Goal: Task Accomplishment & Management: Complete application form

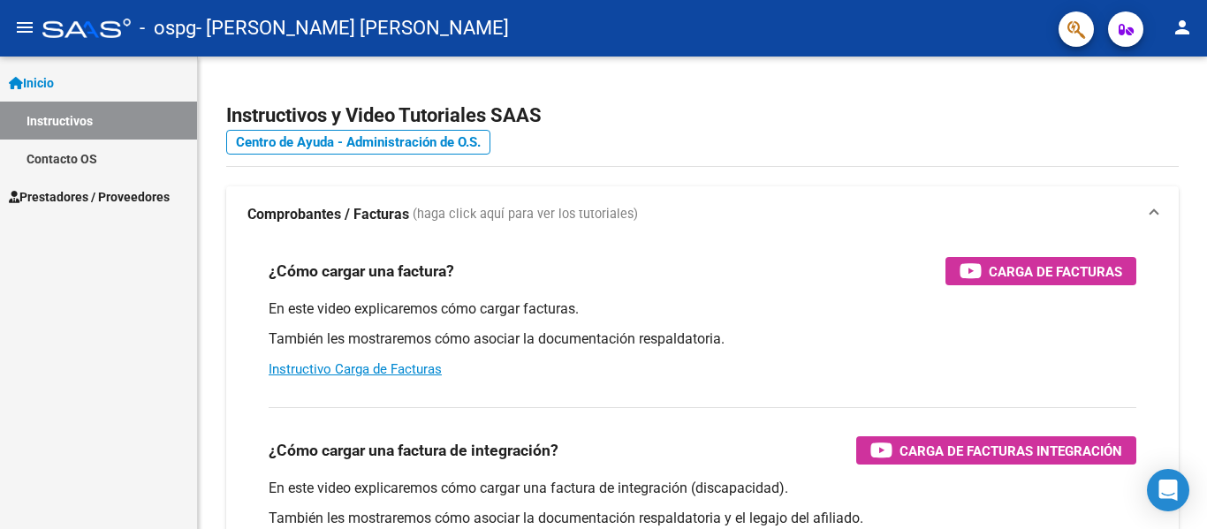
click at [114, 187] on span "Prestadores / Proveedores" at bounding box center [89, 196] width 161 height 19
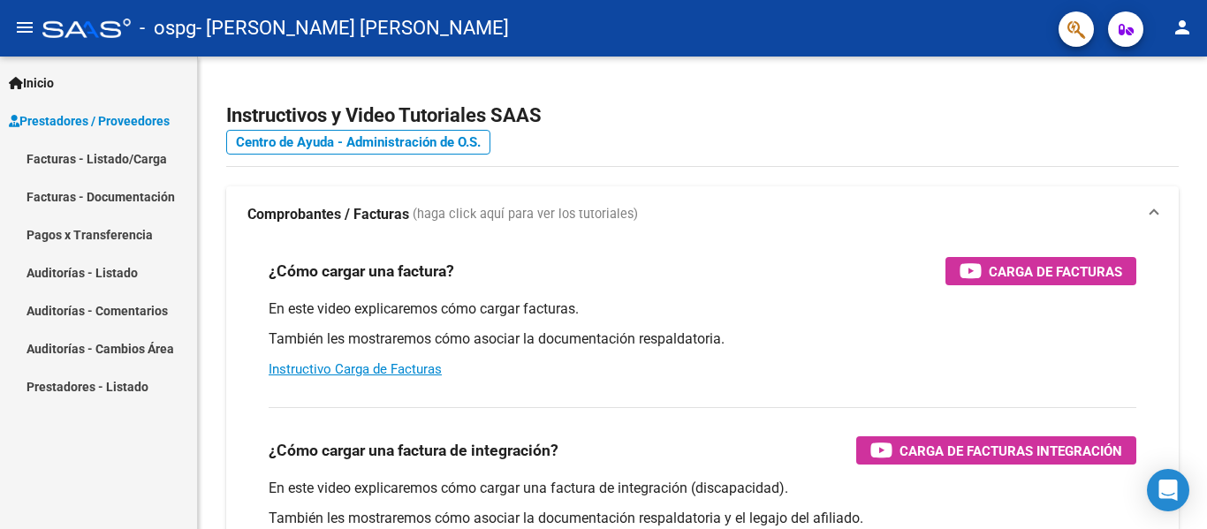
click at [137, 161] on link "Facturas - Listado/Carga" at bounding box center [98, 159] width 197 height 38
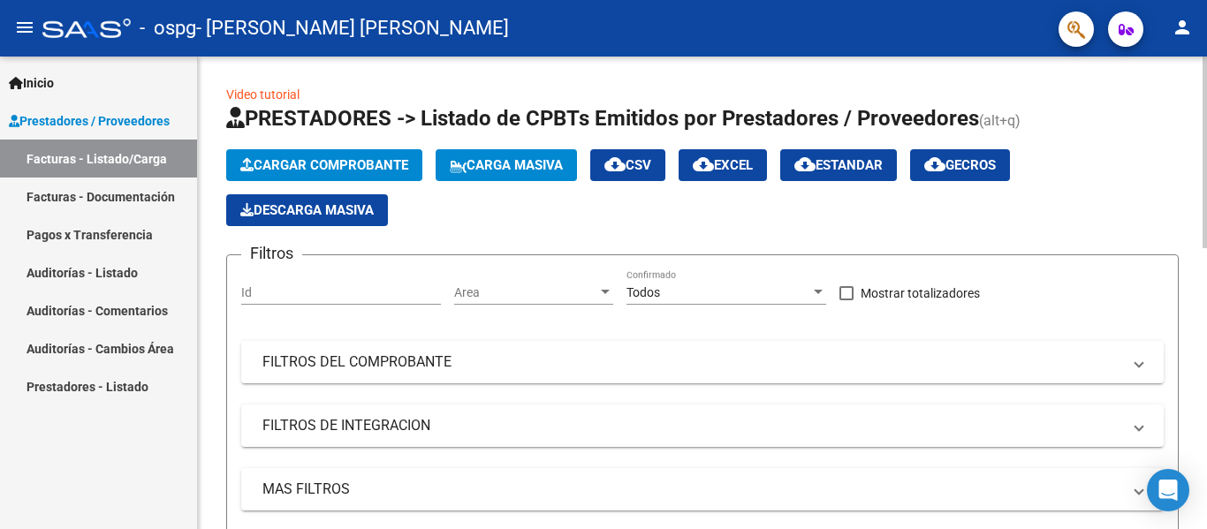
click at [248, 163] on icon "button" at bounding box center [246, 164] width 13 height 13
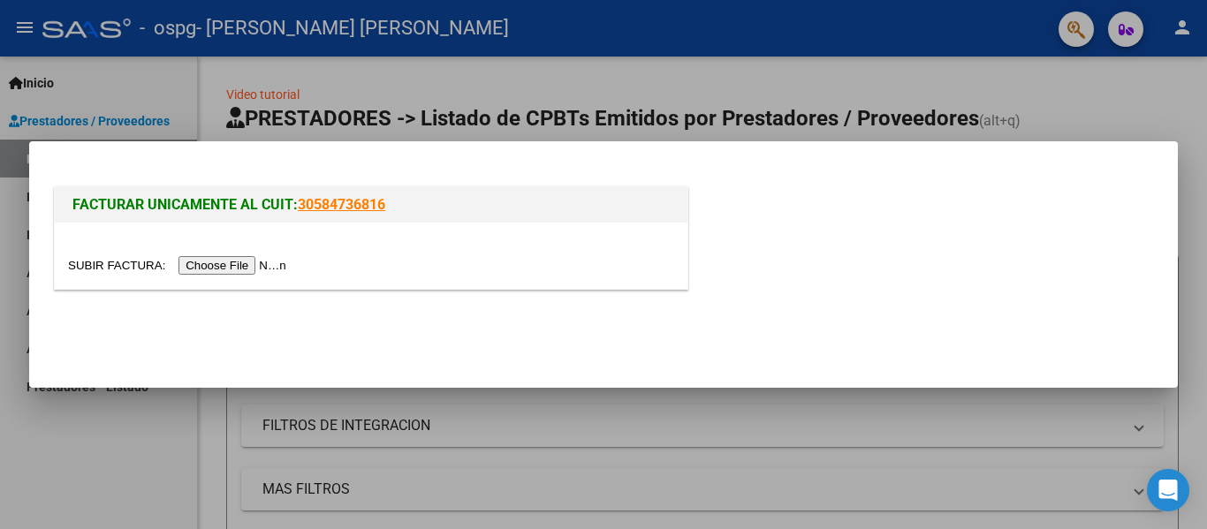
click at [254, 268] on input "file" at bounding box center [180, 265] width 224 height 19
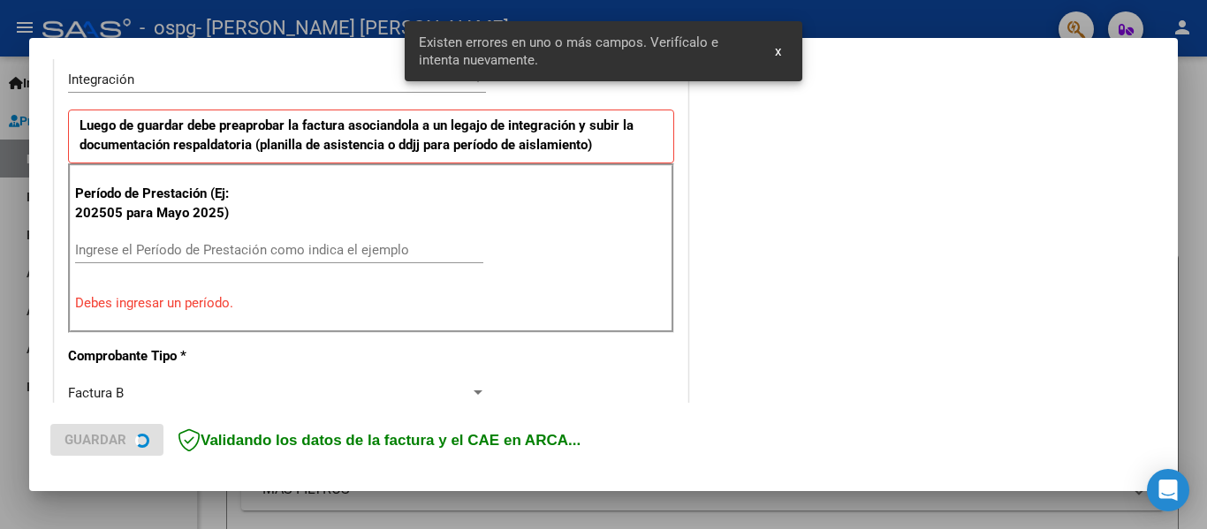
scroll to position [443, 0]
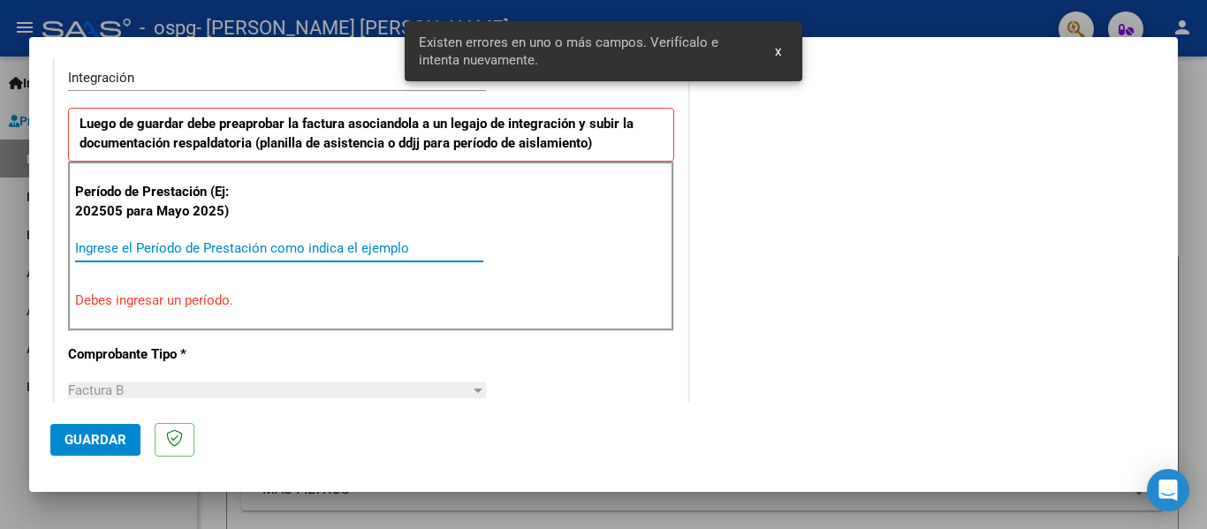
click at [360, 247] on input "Ingrese el Período de Prestación como indica el ejemplo" at bounding box center [279, 248] width 408 height 16
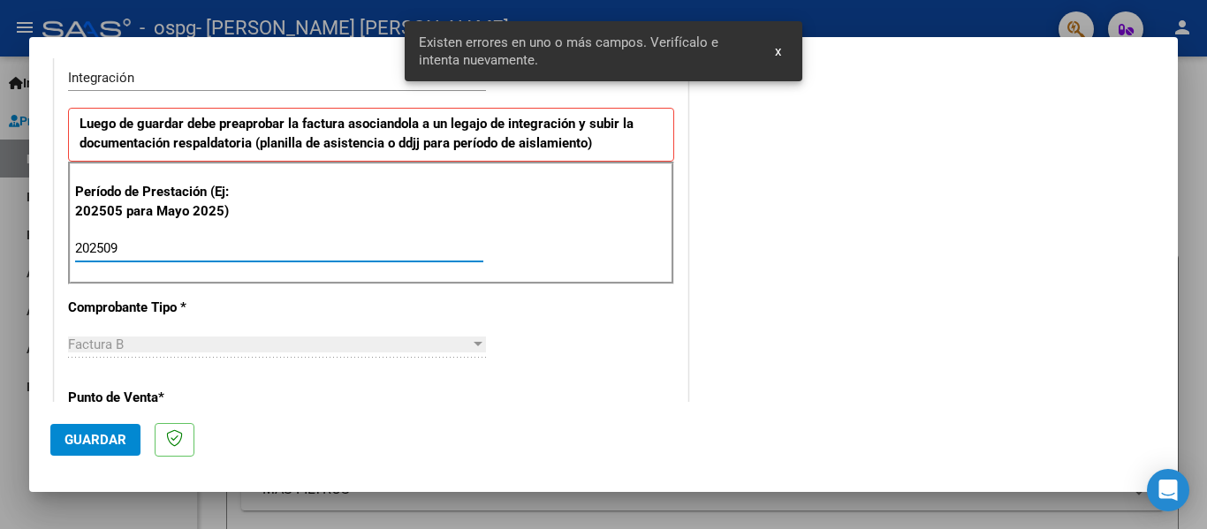
type input "202509"
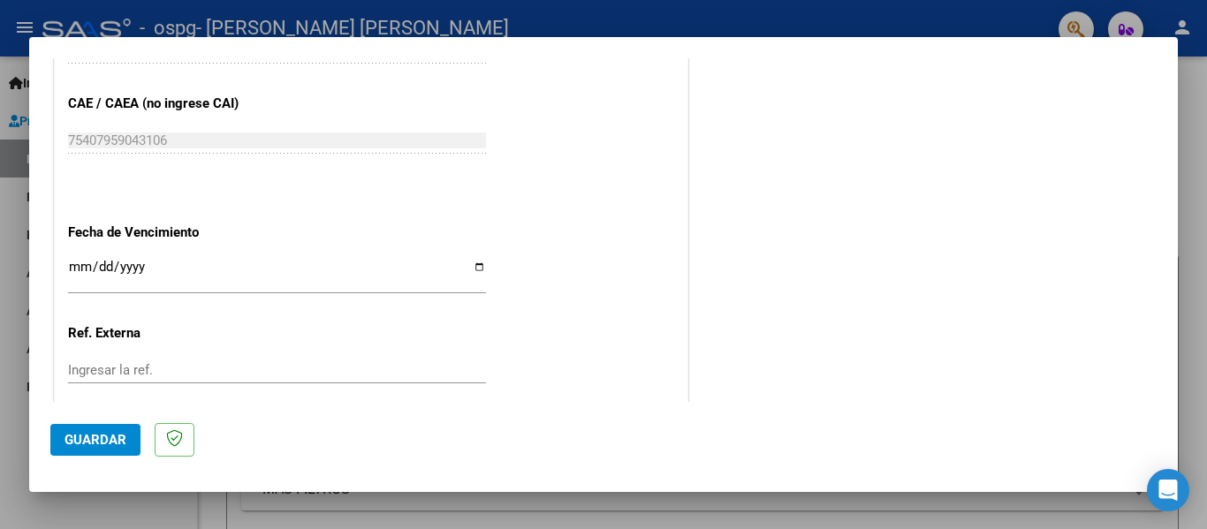
scroll to position [1148, 0]
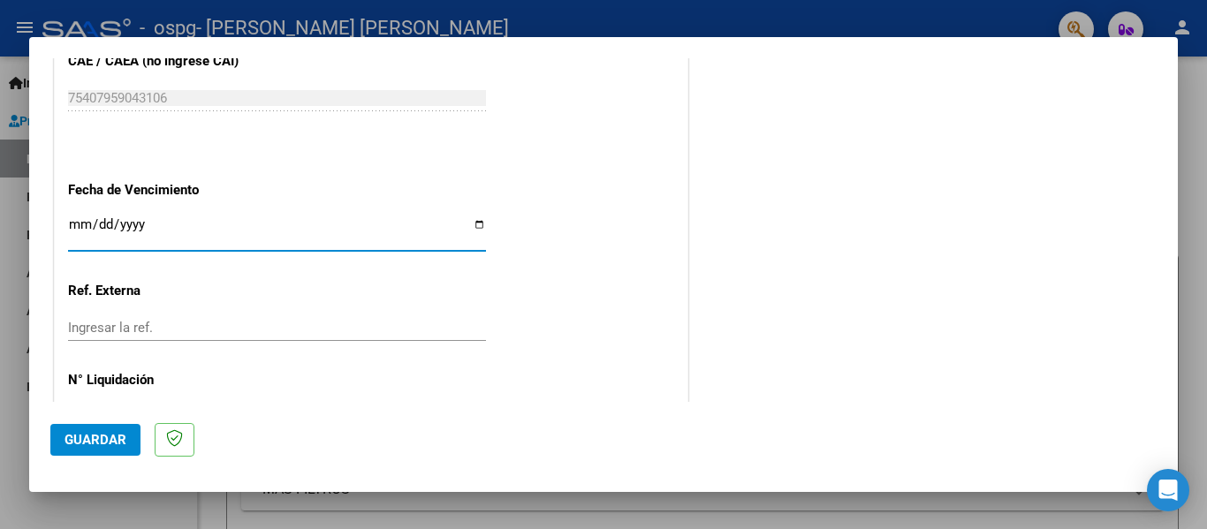
click at [466, 224] on input "Ingresar la fecha" at bounding box center [277, 231] width 418 height 28
click at [470, 223] on input "Ingresar la fecha" at bounding box center [277, 231] width 418 height 28
type input "[DATE]"
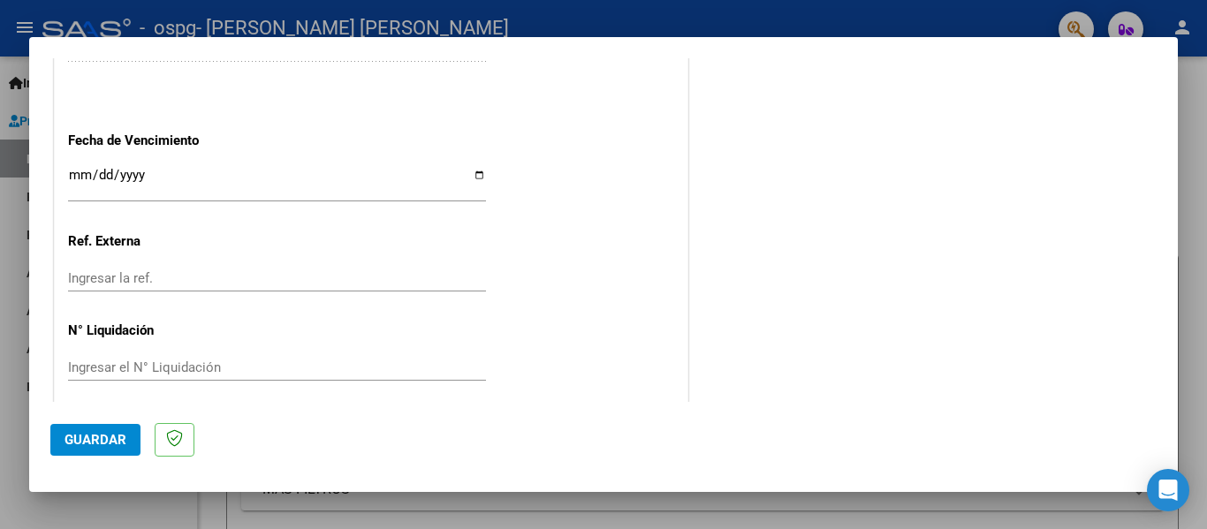
scroll to position [1211, 0]
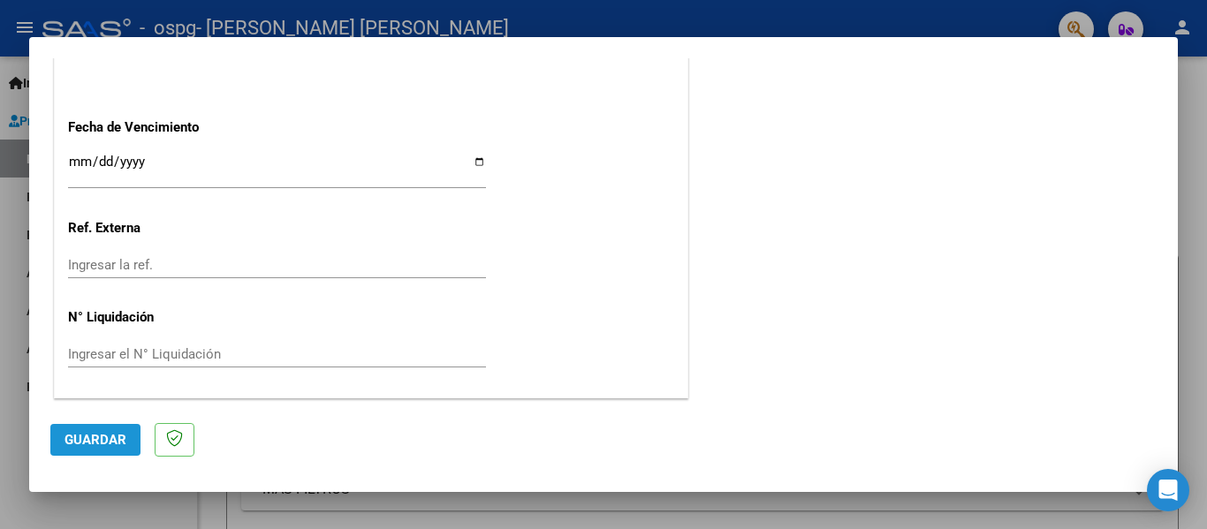
click at [85, 433] on span "Guardar" at bounding box center [95, 440] width 62 height 16
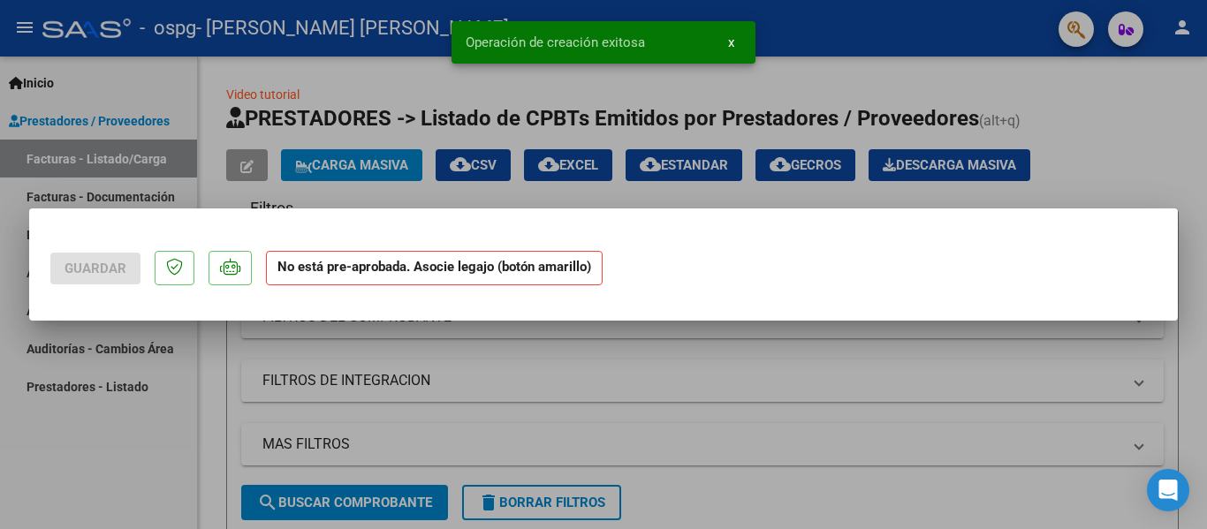
scroll to position [0, 0]
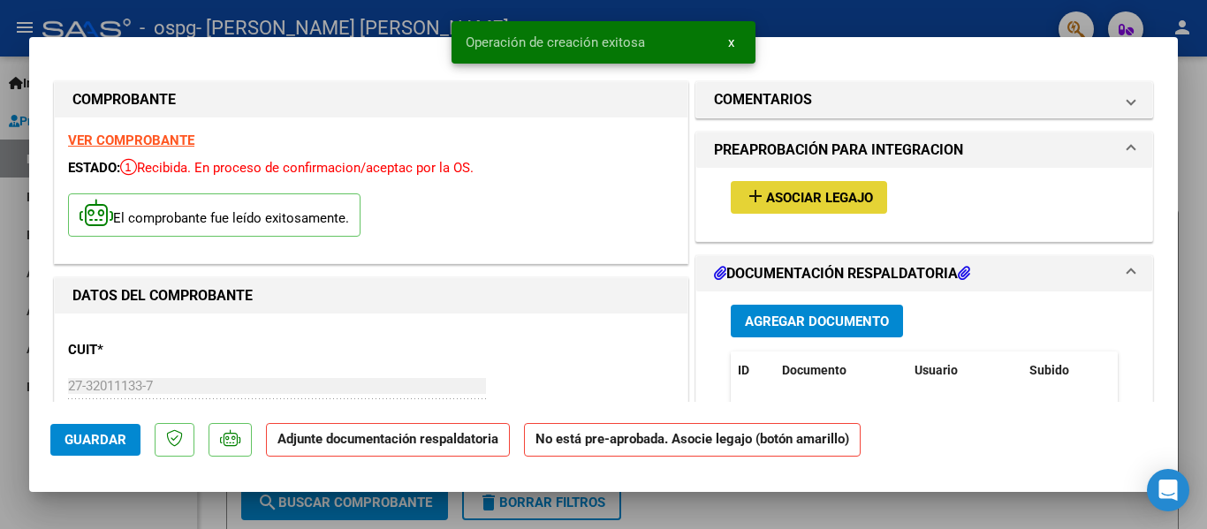
click at [853, 190] on span "Asociar Legajo" at bounding box center [819, 198] width 107 height 16
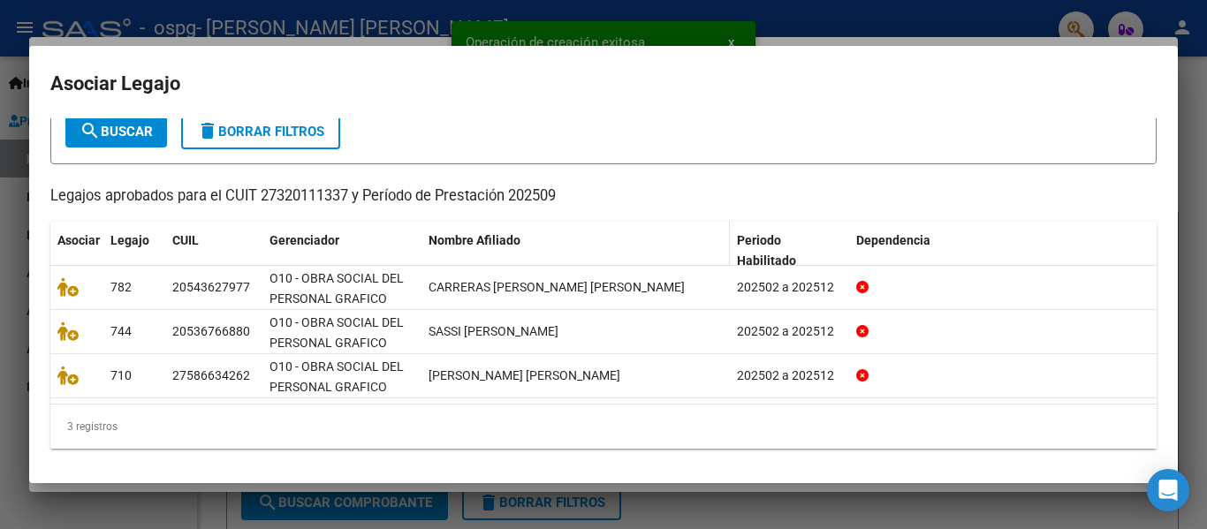
scroll to position [107, 0]
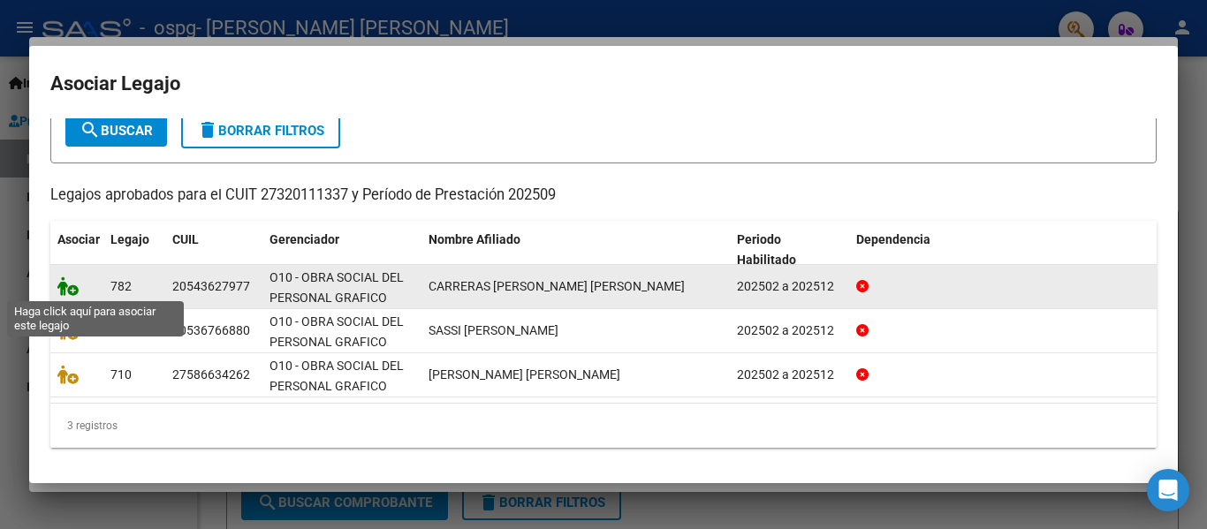
click at [73, 289] on icon at bounding box center [67, 286] width 21 height 19
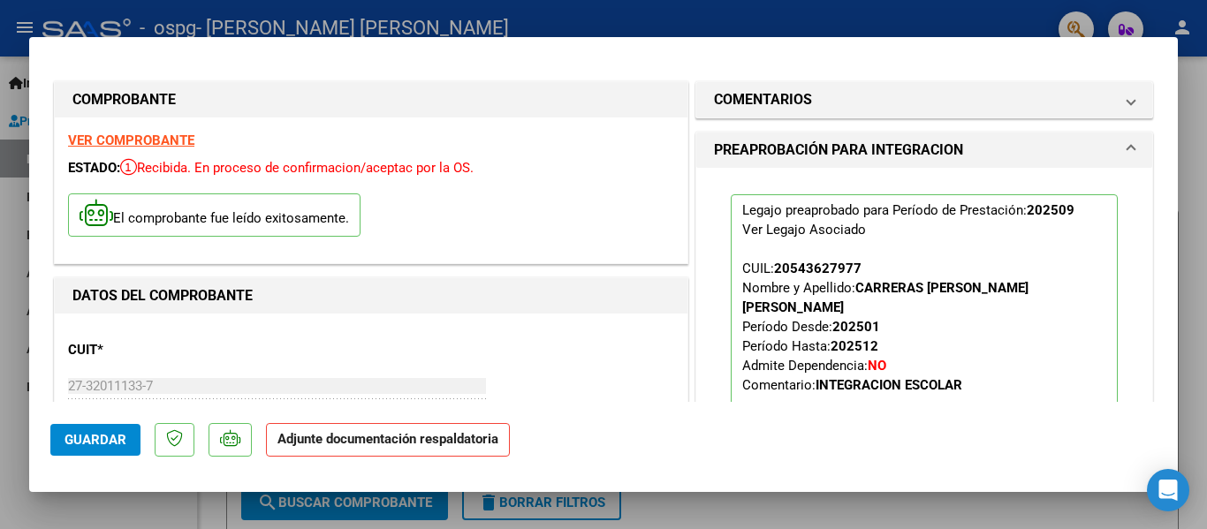
scroll to position [265, 0]
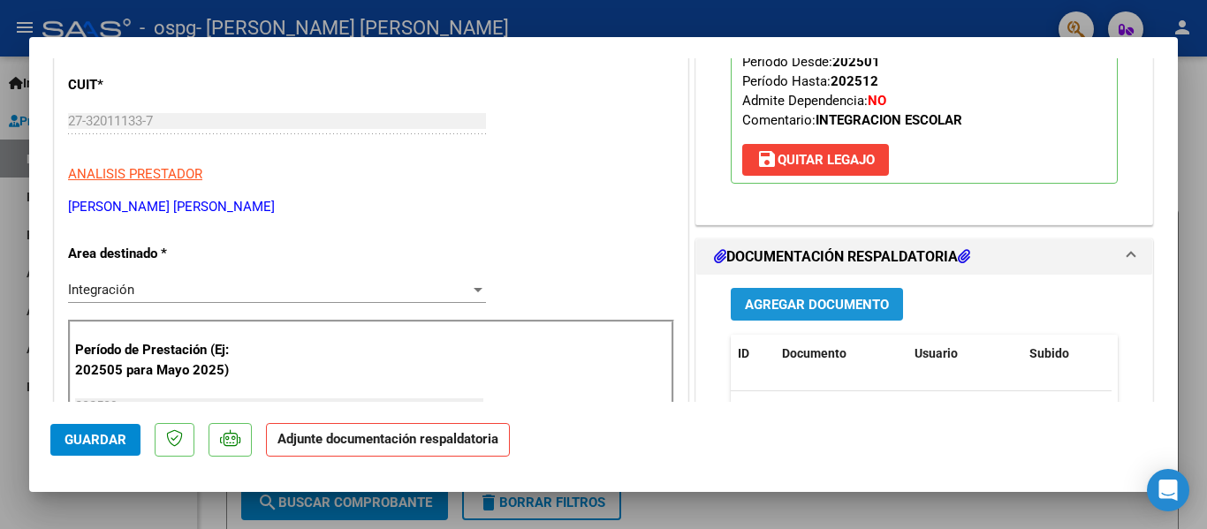
click at [816, 303] on span "Agregar Documento" at bounding box center [817, 305] width 144 height 16
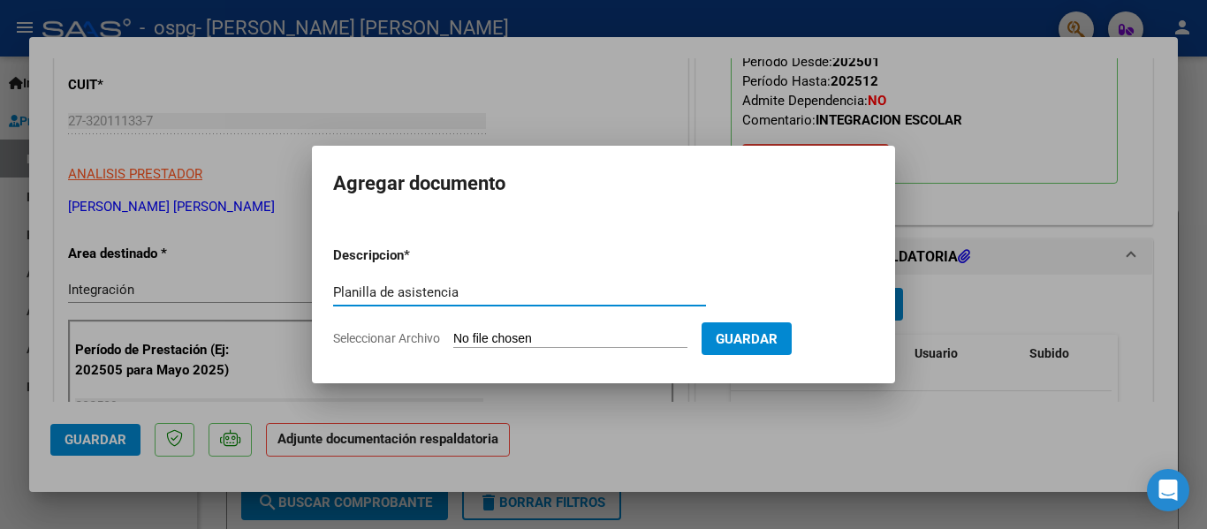
type input "Planilla de asistencia"
click at [567, 338] on input "Seleccionar Archivo" at bounding box center [570, 339] width 234 height 17
type input "C:\fakepath\Carreras Podesta Mauricio.pdf"
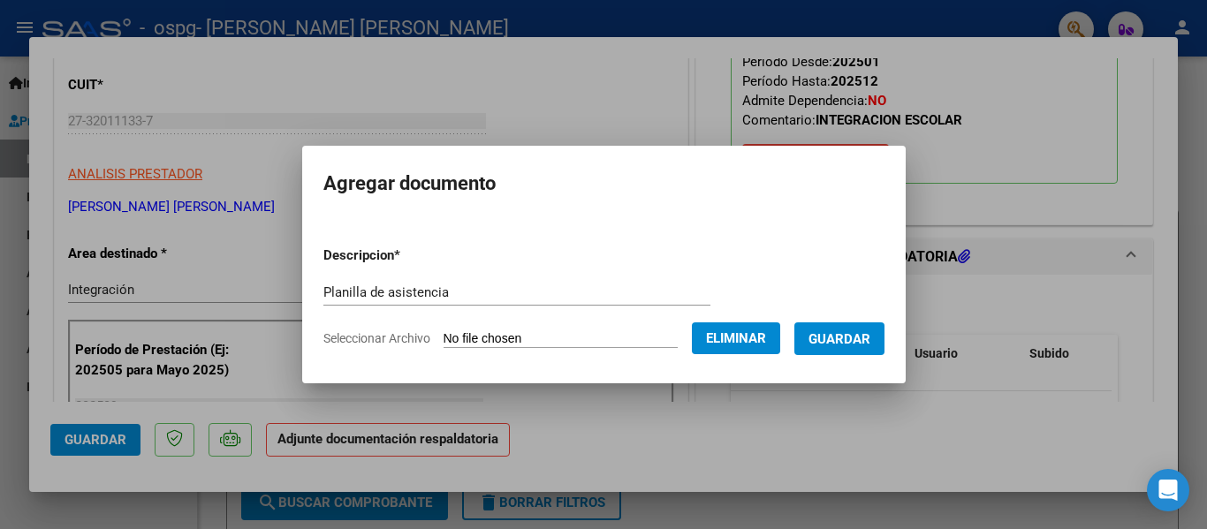
click at [839, 347] on button "Guardar" at bounding box center [839, 338] width 90 height 33
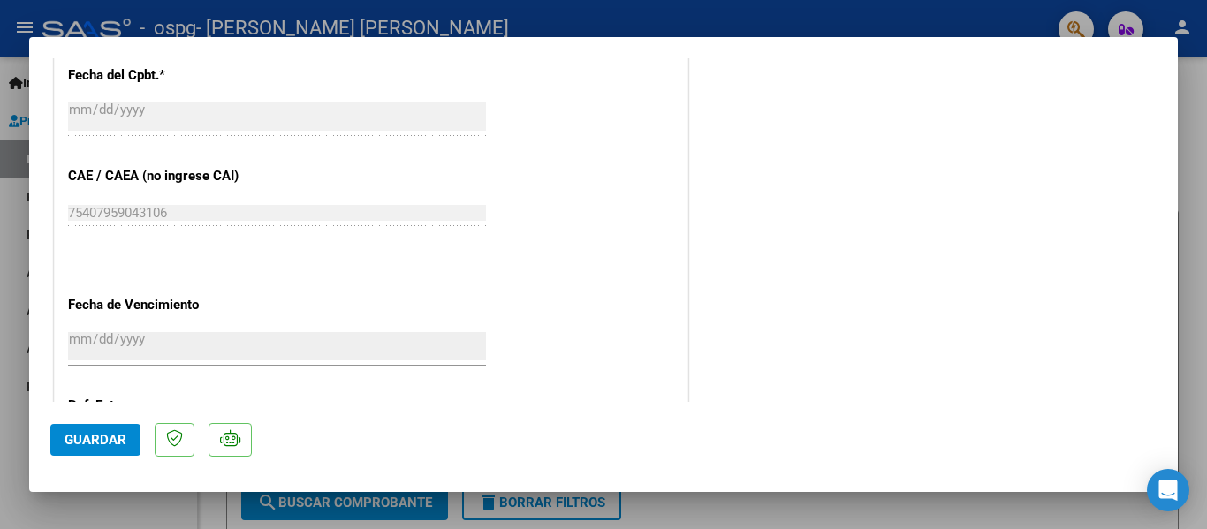
scroll to position [1238, 0]
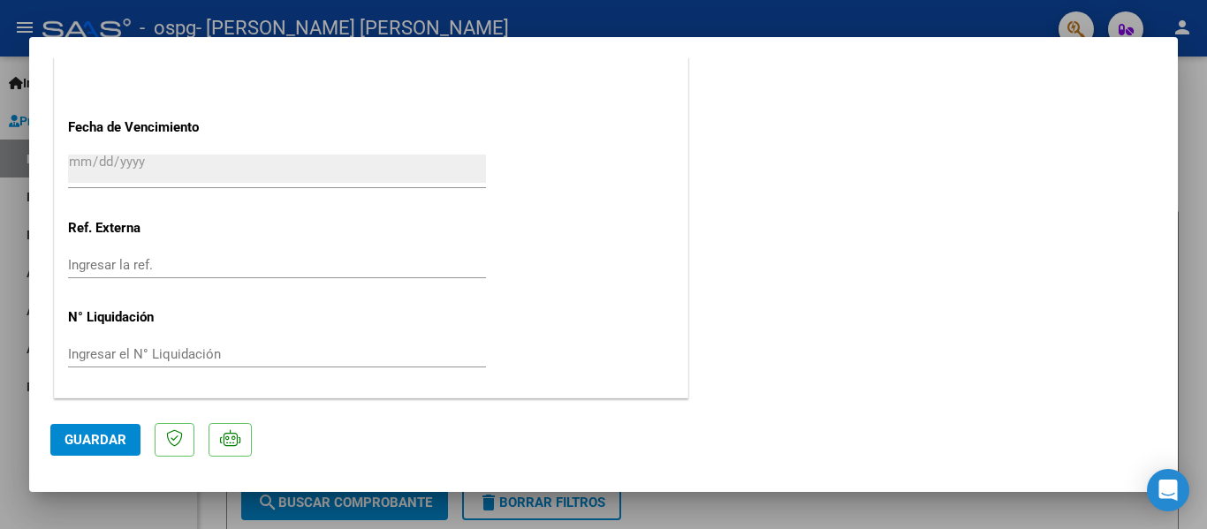
click at [71, 446] on span "Guardar" at bounding box center [95, 440] width 62 height 16
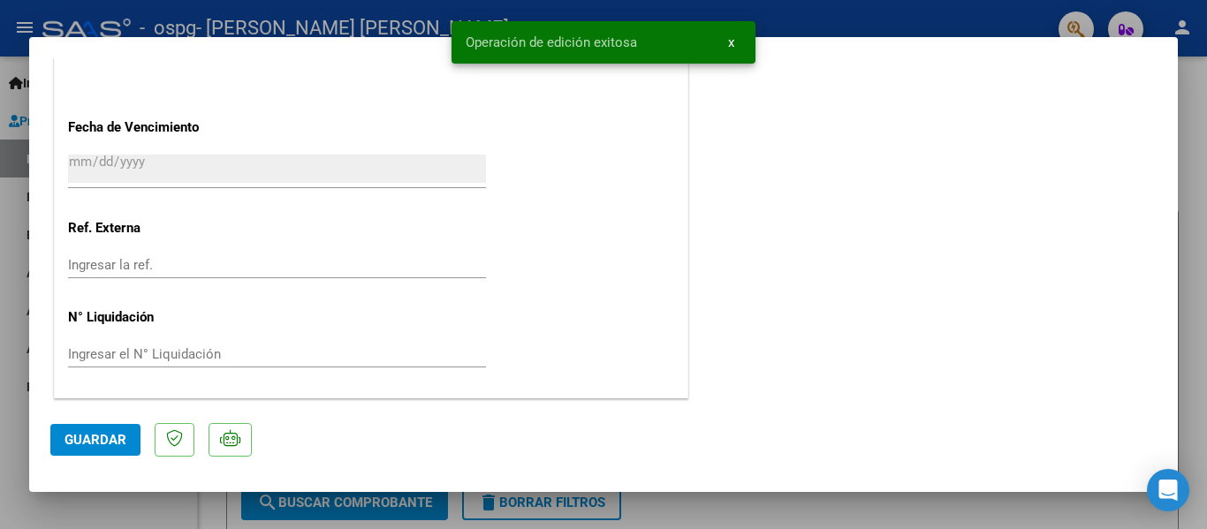
click at [7, 272] on div at bounding box center [603, 264] width 1207 height 529
type input "$ 0,00"
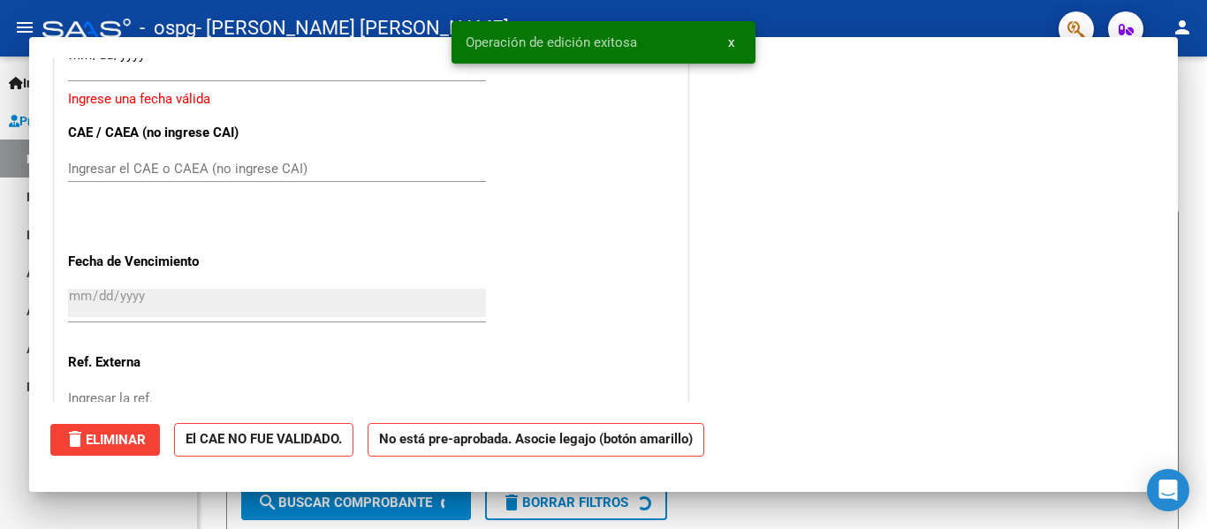
scroll to position [1372, 0]
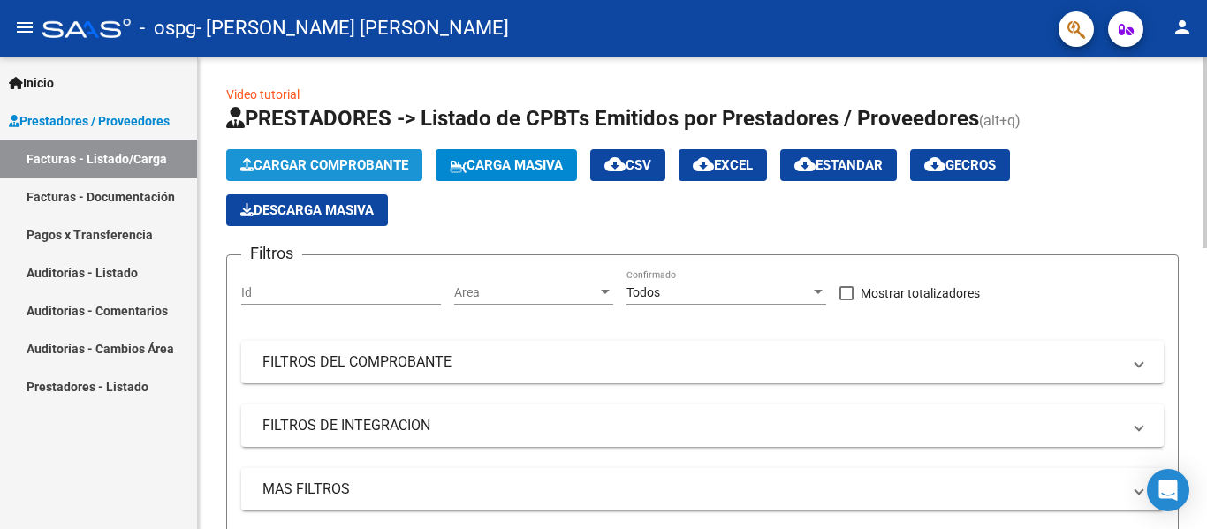
click at [367, 162] on span "Cargar Comprobante" at bounding box center [324, 165] width 168 height 16
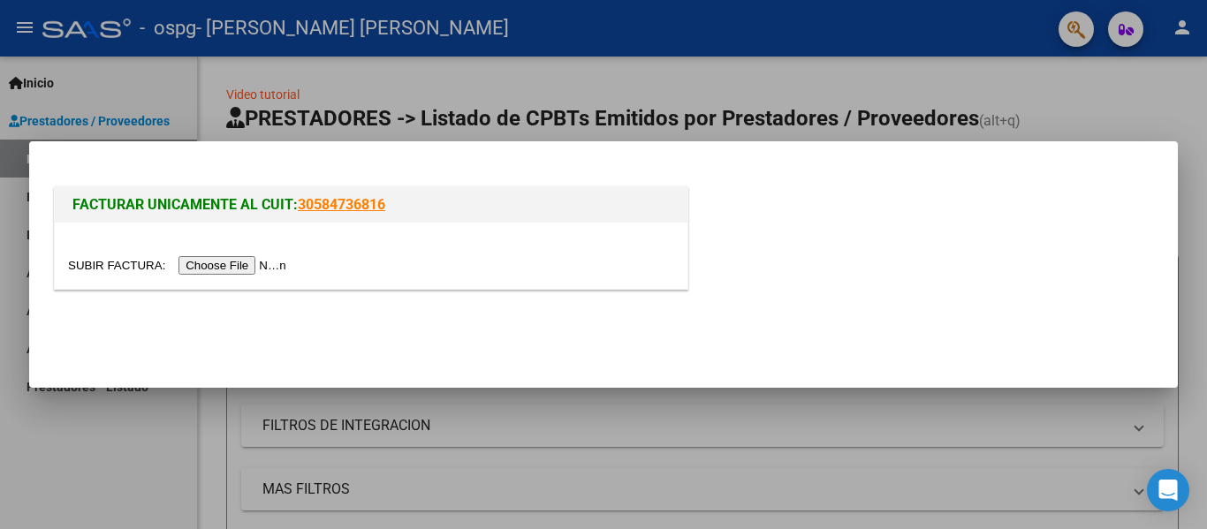
click at [246, 265] on input "file" at bounding box center [180, 265] width 224 height 19
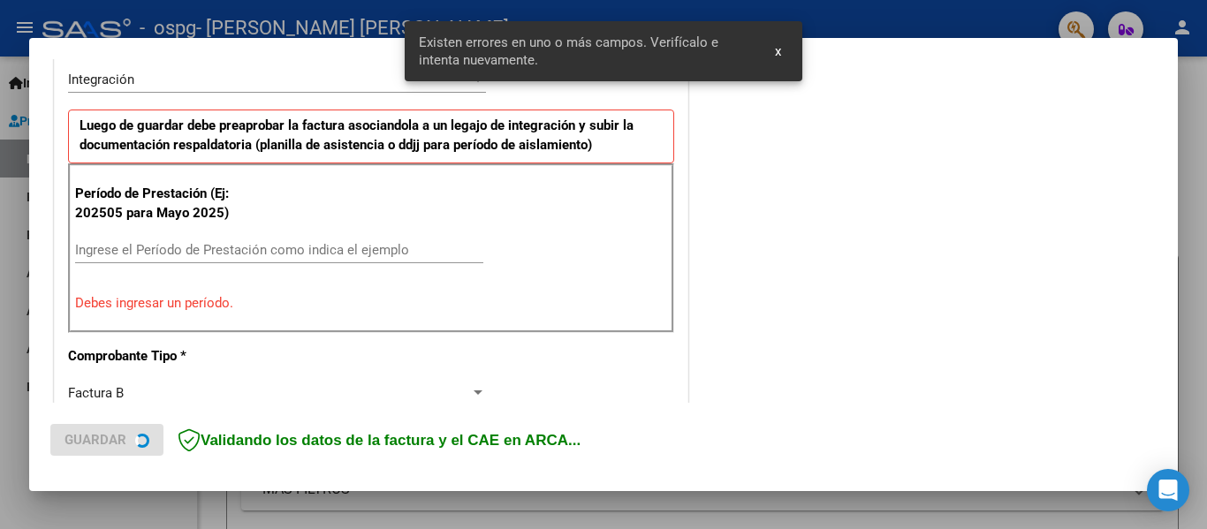
scroll to position [443, 0]
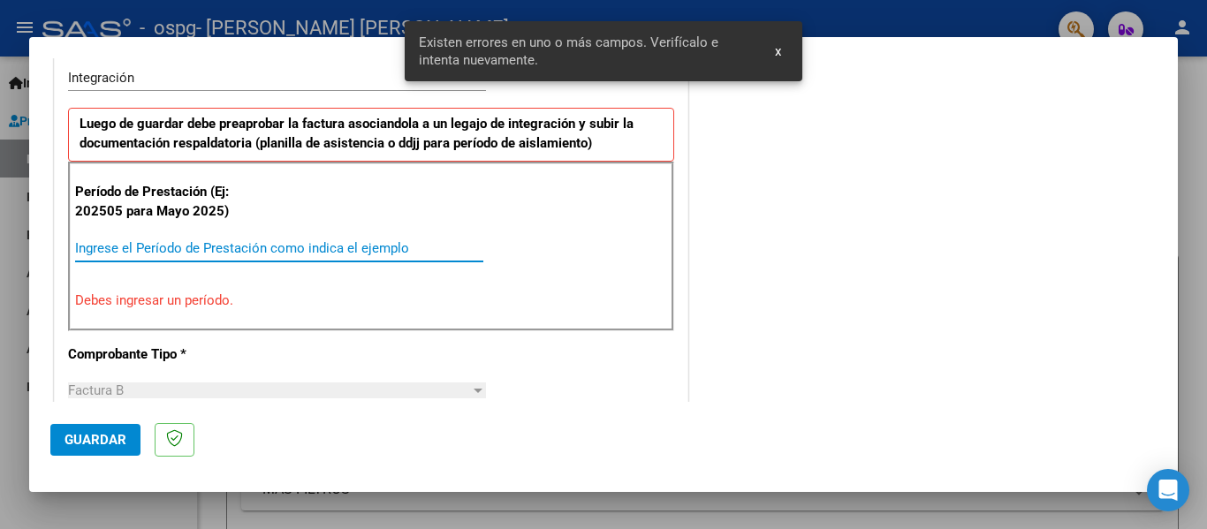
click at [250, 246] on input "Ingrese el Período de Prestación como indica el ejemplo" at bounding box center [279, 248] width 408 height 16
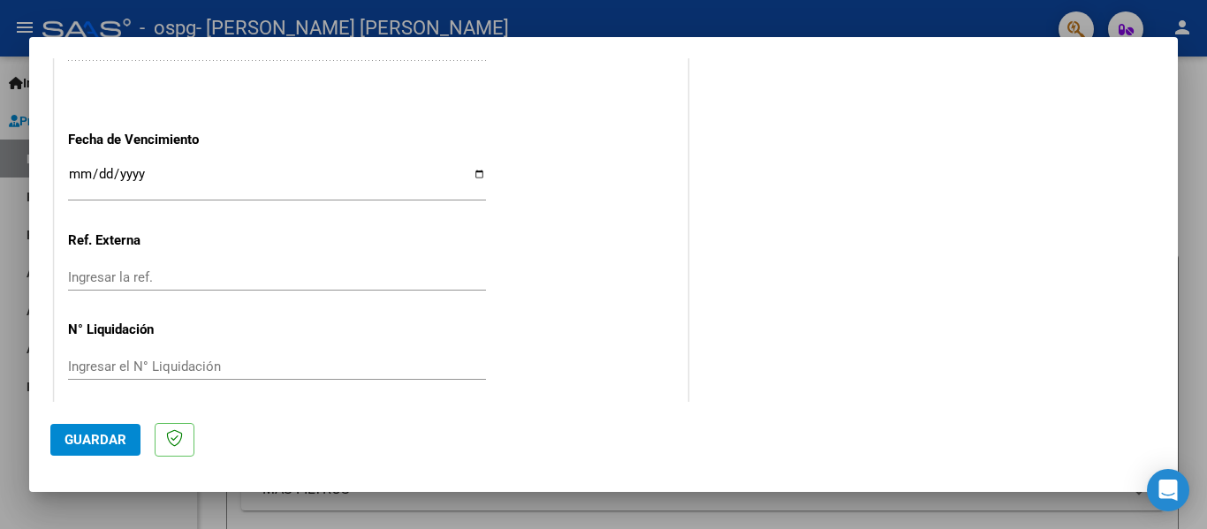
scroll to position [1211, 0]
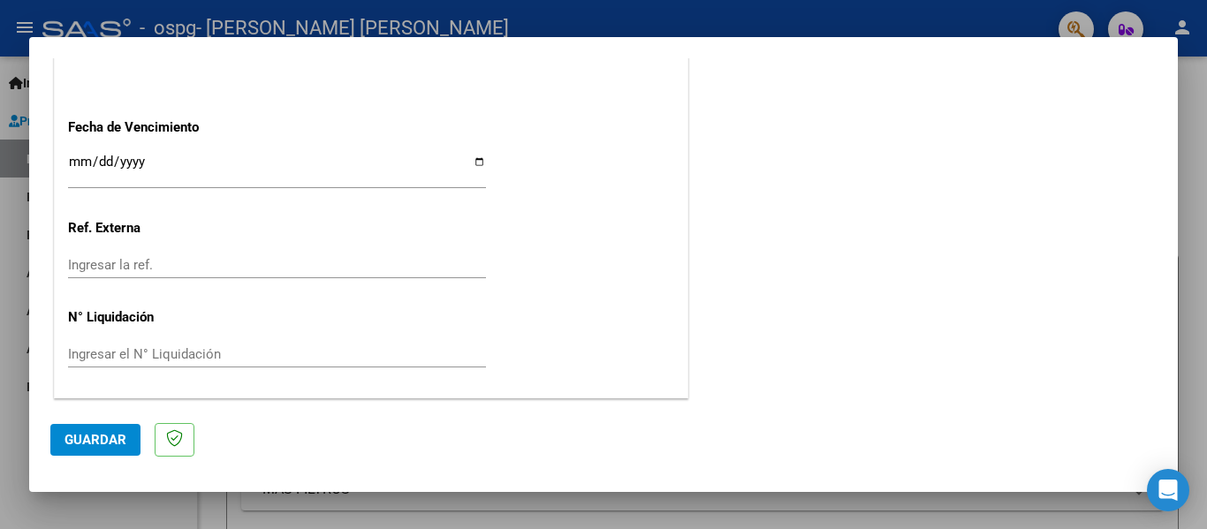
type input "202509"
click at [478, 159] on input "Ingresar la fecha" at bounding box center [277, 169] width 418 height 28
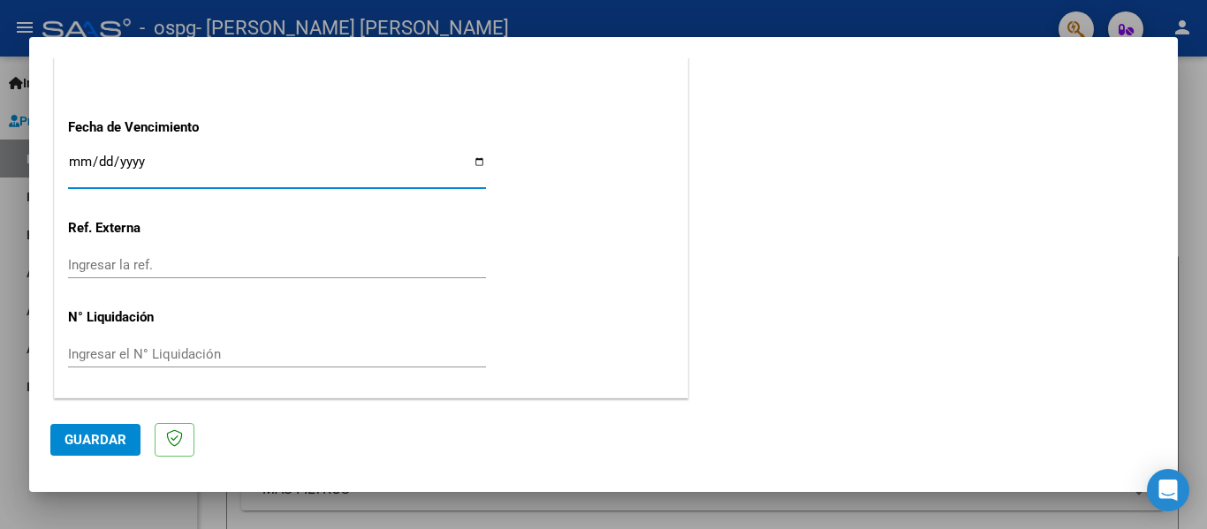
type input "[DATE]"
click at [96, 438] on span "Guardar" at bounding box center [95, 440] width 62 height 16
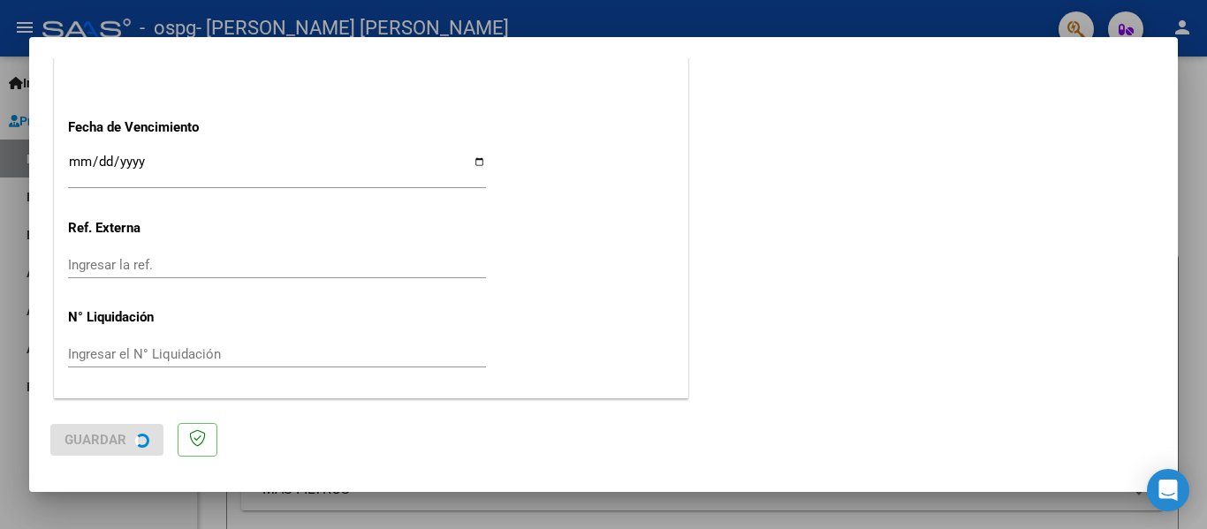
scroll to position [0, 0]
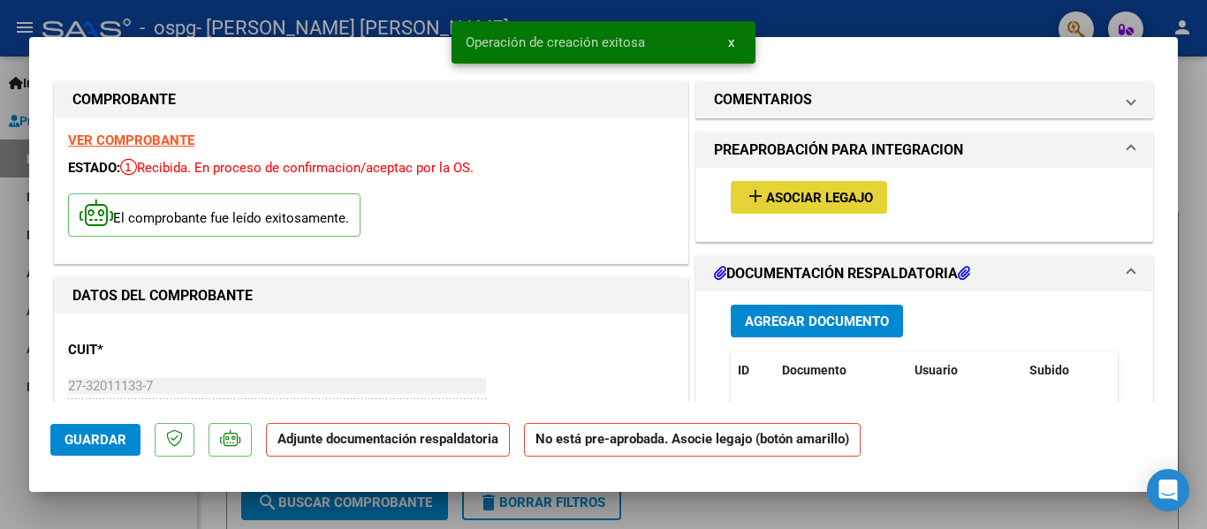
click at [827, 203] on span "Asociar Legajo" at bounding box center [819, 198] width 107 height 16
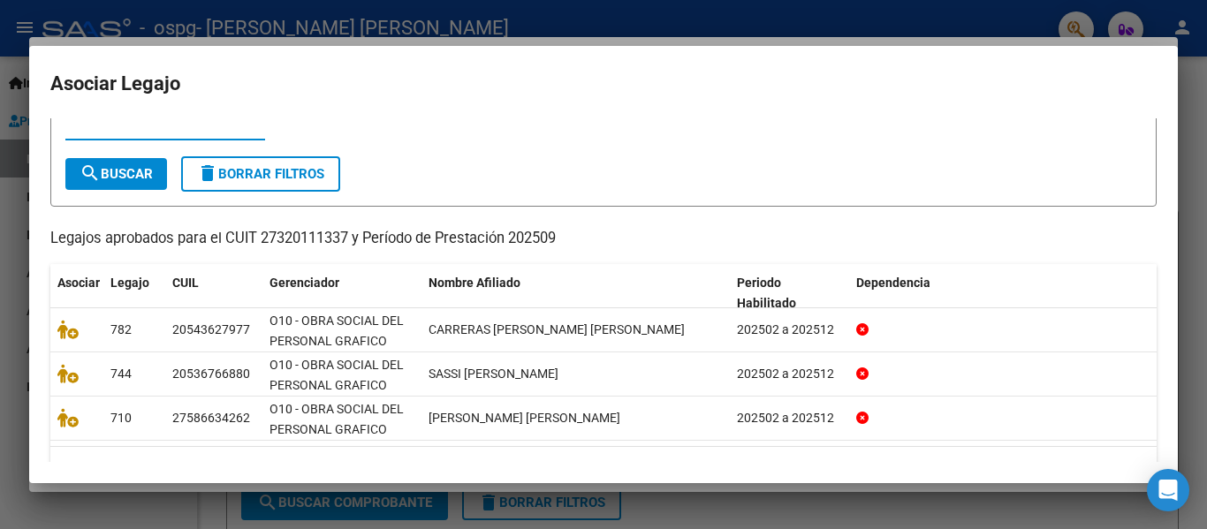
scroll to position [107, 0]
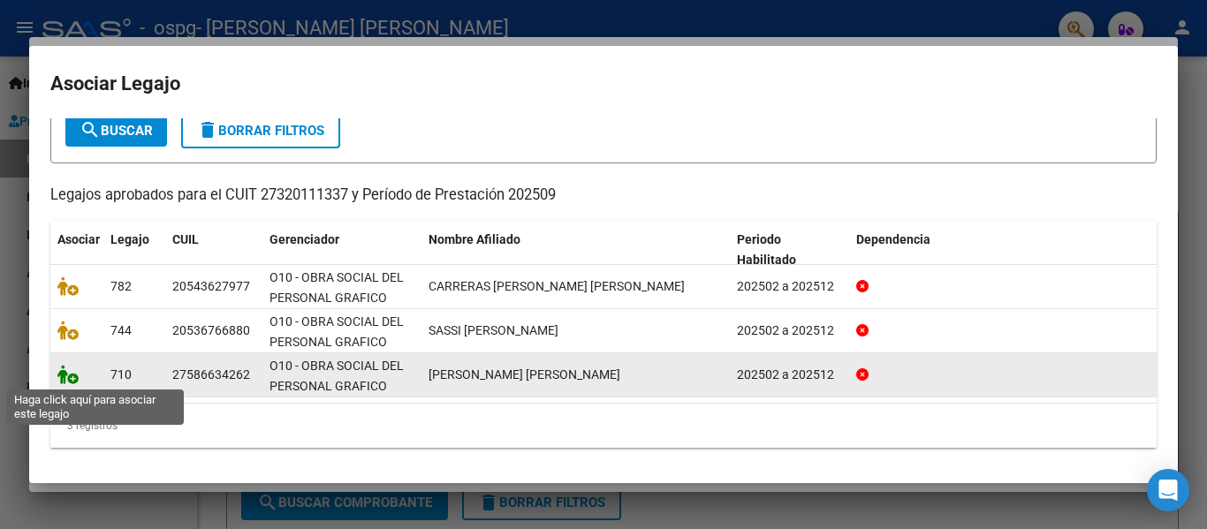
click at [75, 376] on icon at bounding box center [67, 374] width 21 height 19
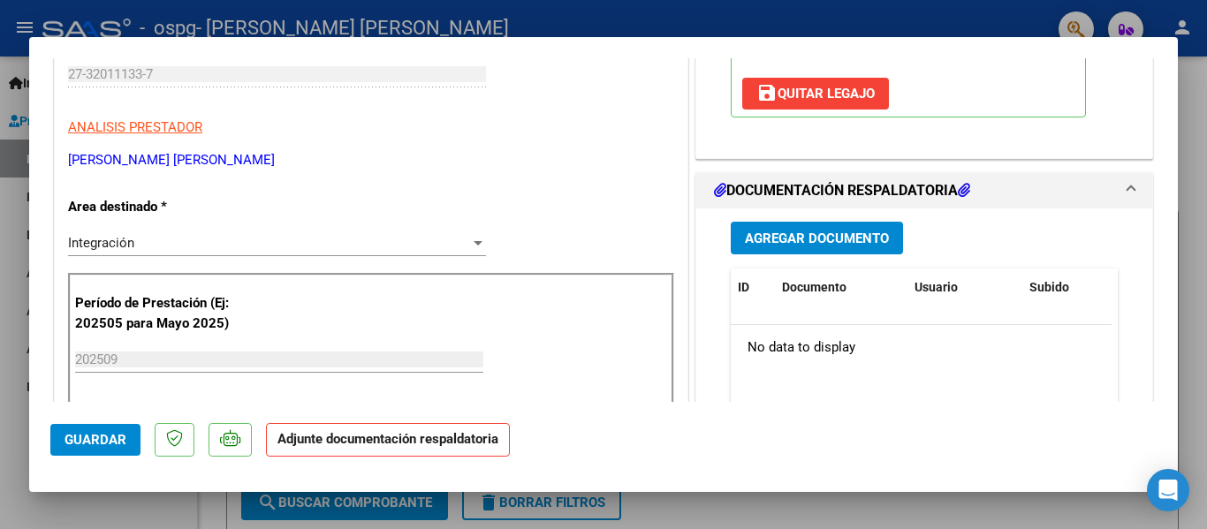
scroll to position [353, 0]
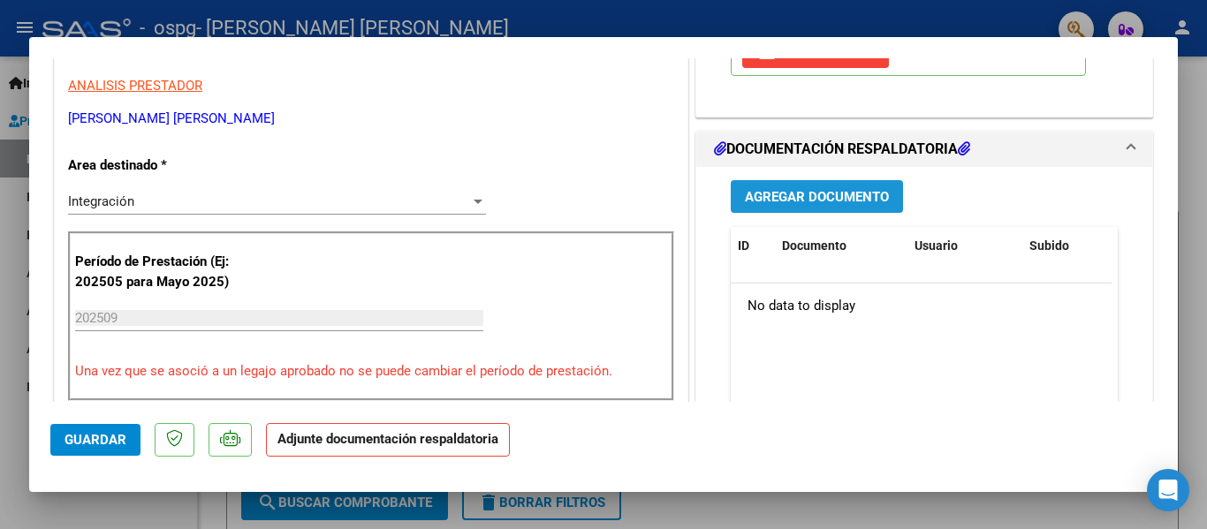
click at [797, 187] on button "Agregar Documento" at bounding box center [817, 196] width 172 height 33
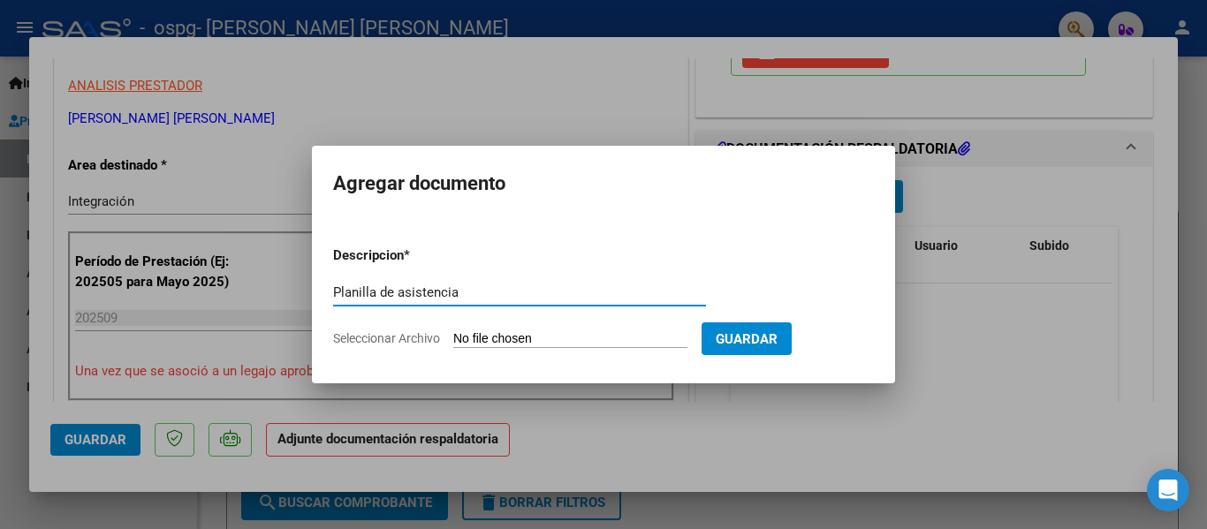
type input "Planilla de asistencia"
click at [476, 341] on input "Seleccionar Archivo" at bounding box center [570, 339] width 234 height 17
type input "C:\fakepath\Sassi Julia.pdf"
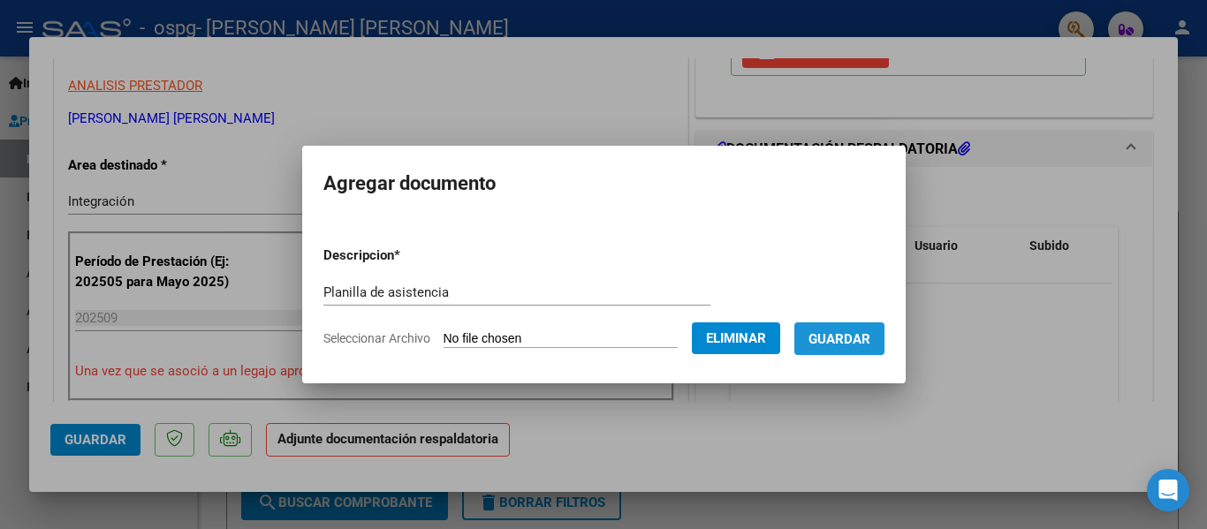
click at [870, 336] on span "Guardar" at bounding box center [839, 339] width 62 height 16
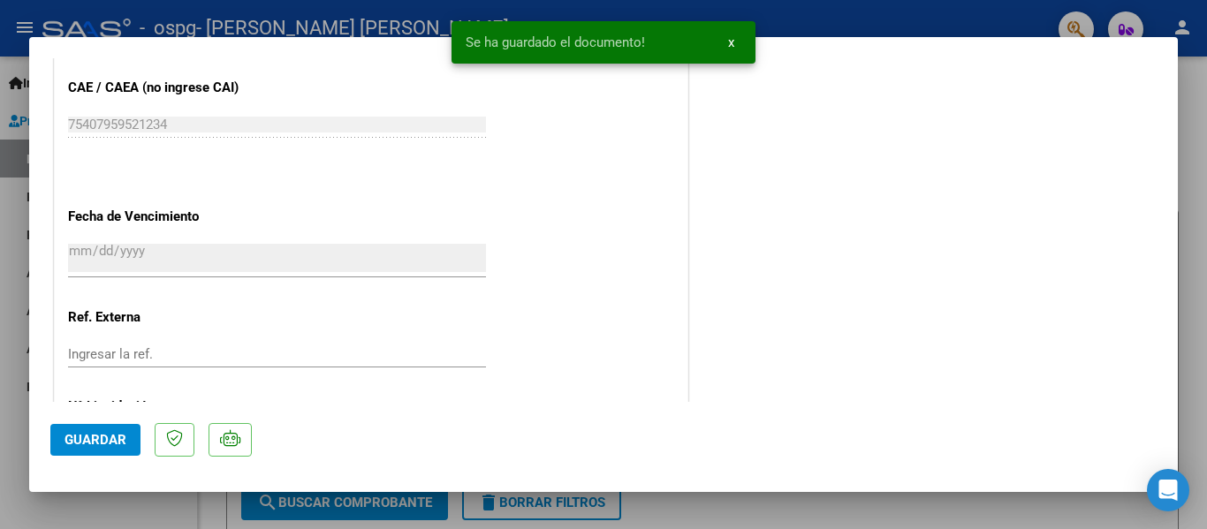
scroll to position [1238, 0]
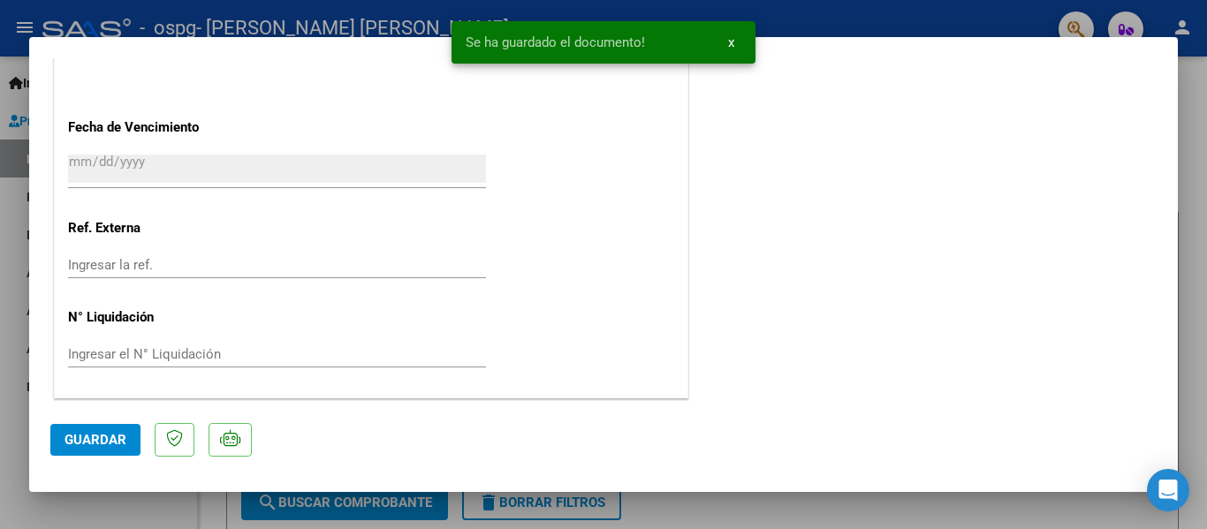
click at [79, 432] on span "Guardar" at bounding box center [95, 440] width 62 height 16
click at [0, 251] on div at bounding box center [603, 264] width 1207 height 529
type input "$ 0,00"
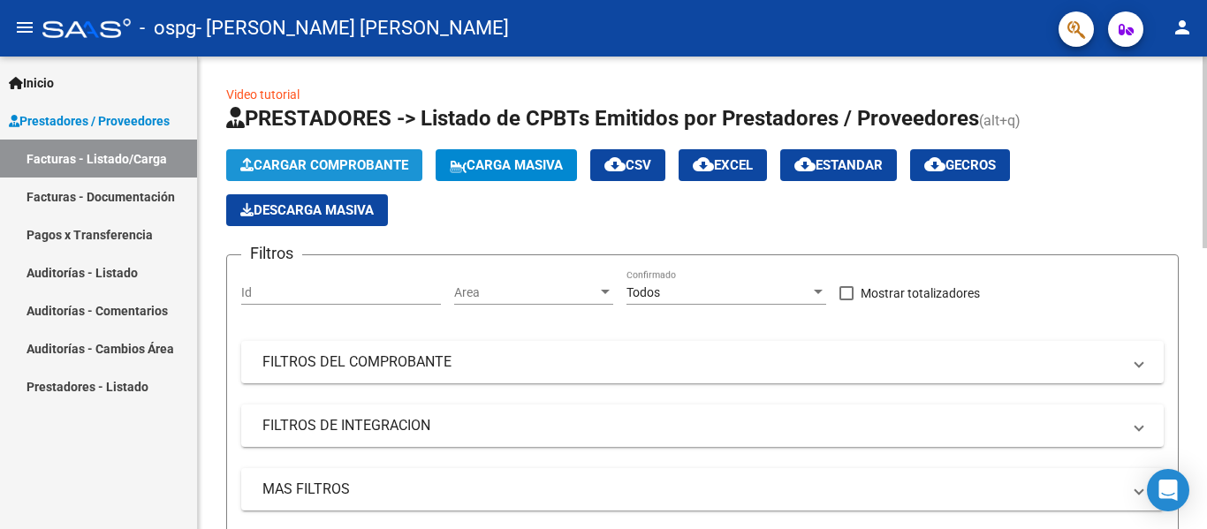
click at [347, 165] on span "Cargar Comprobante" at bounding box center [324, 165] width 168 height 16
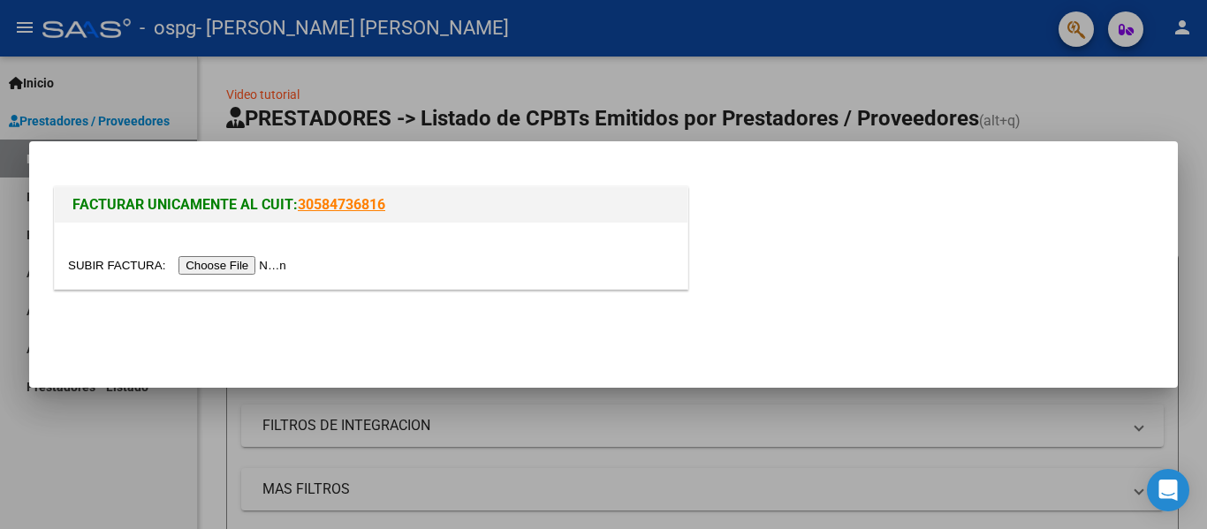
click at [222, 271] on input "file" at bounding box center [180, 265] width 224 height 19
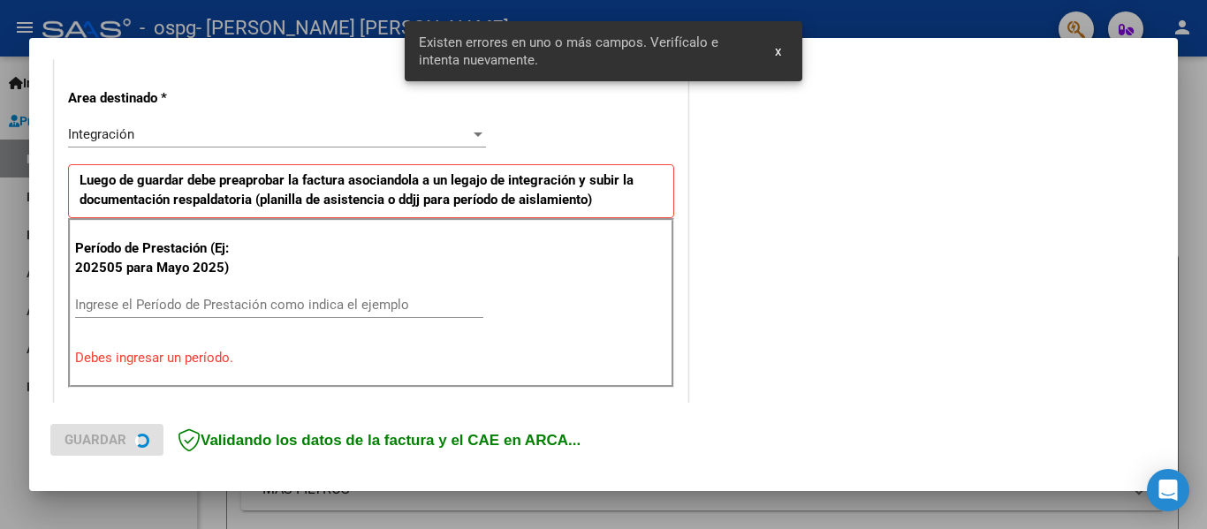
scroll to position [445, 0]
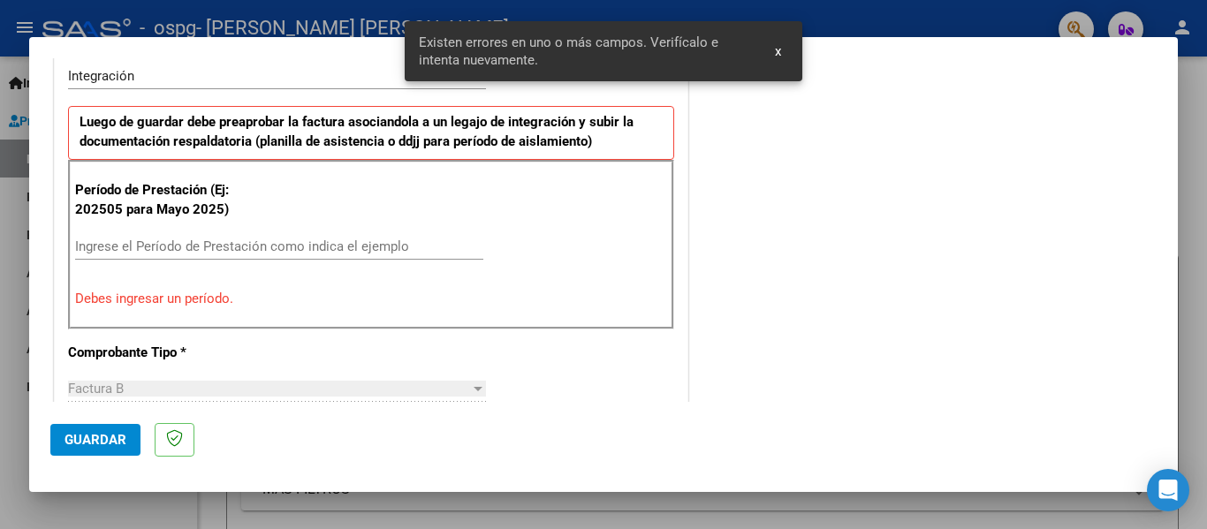
click at [182, 249] on input "Ingrese el Período de Prestación como indica el ejemplo" at bounding box center [279, 247] width 408 height 16
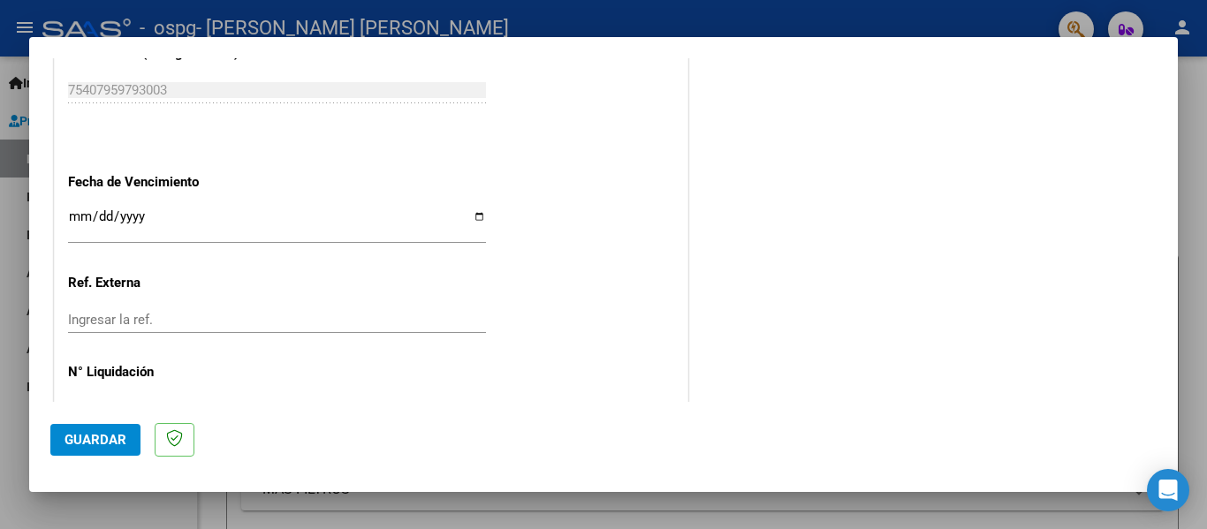
scroll to position [1211, 0]
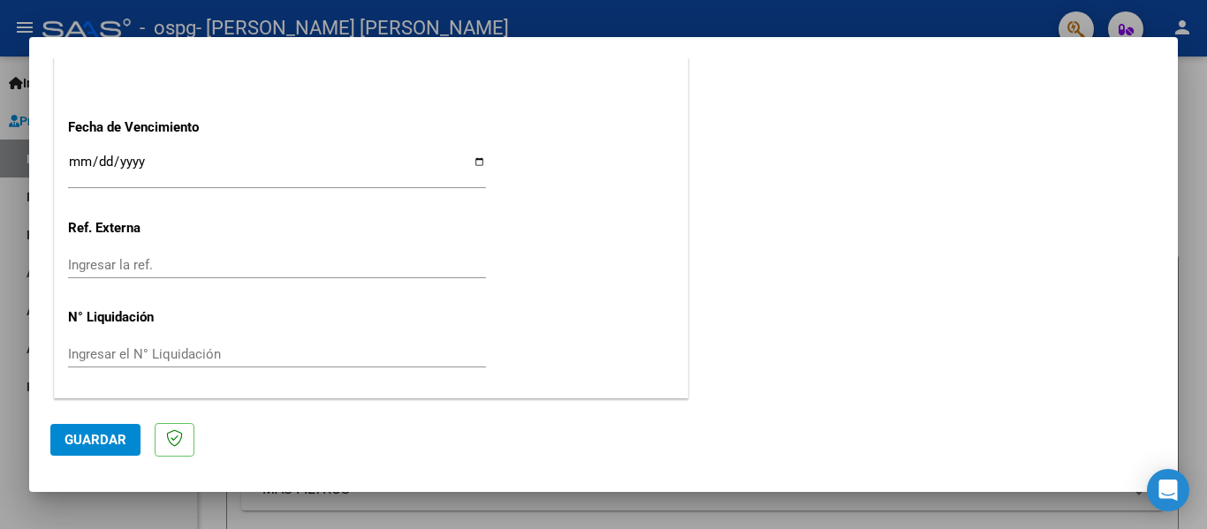
type input "202509"
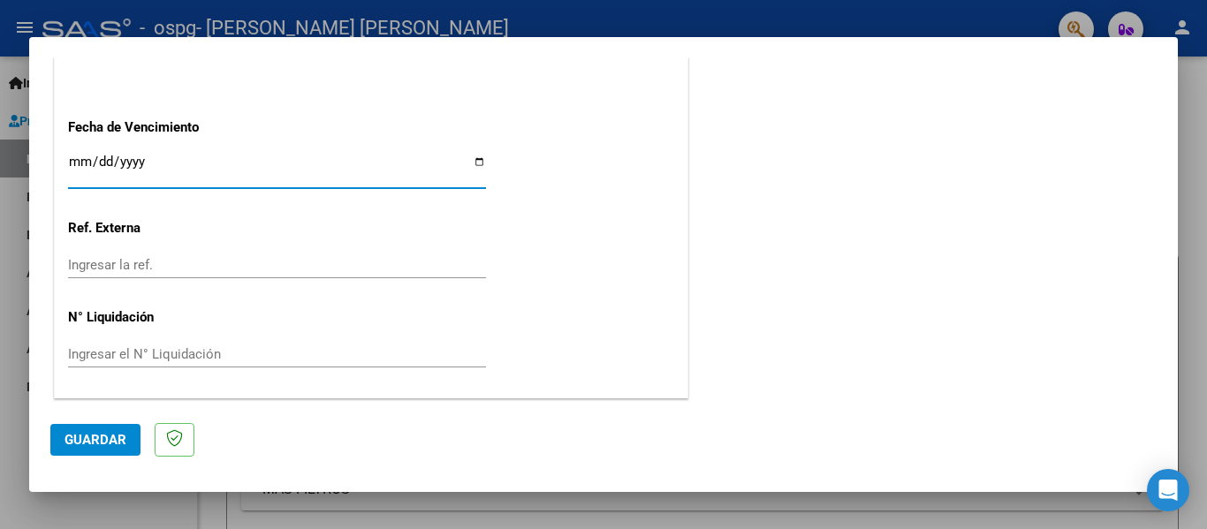
click at [474, 162] on input "Ingresar la fecha" at bounding box center [277, 169] width 418 height 28
click at [466, 155] on input "[DATE]" at bounding box center [277, 169] width 418 height 28
click at [470, 159] on input "[DATE]" at bounding box center [277, 169] width 418 height 28
click at [481, 159] on input "2025-10-10" at bounding box center [277, 169] width 418 height 28
type input "[DATE]"
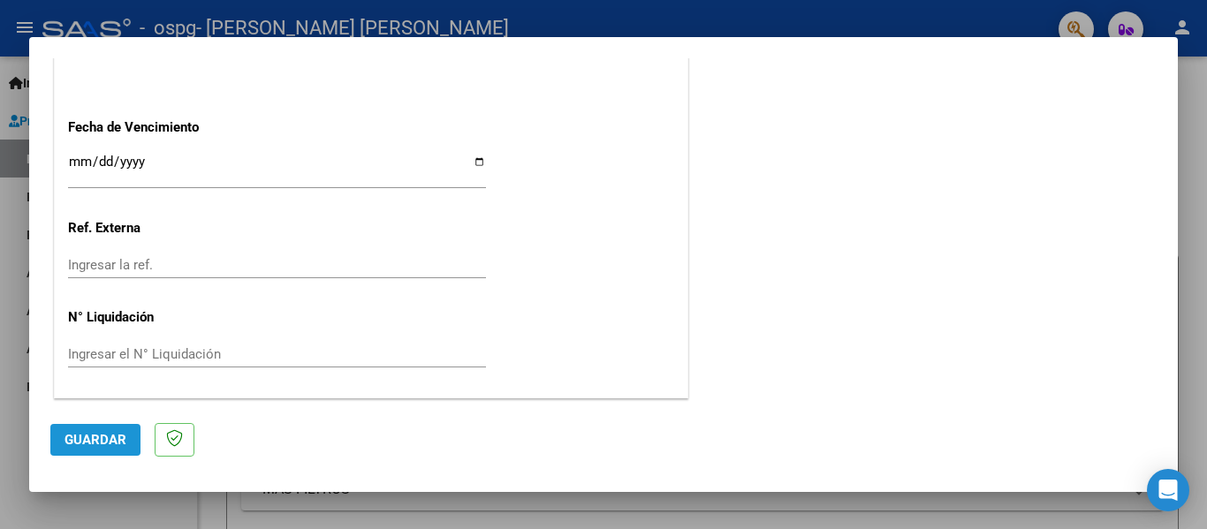
click at [86, 431] on button "Guardar" at bounding box center [95, 440] width 90 height 32
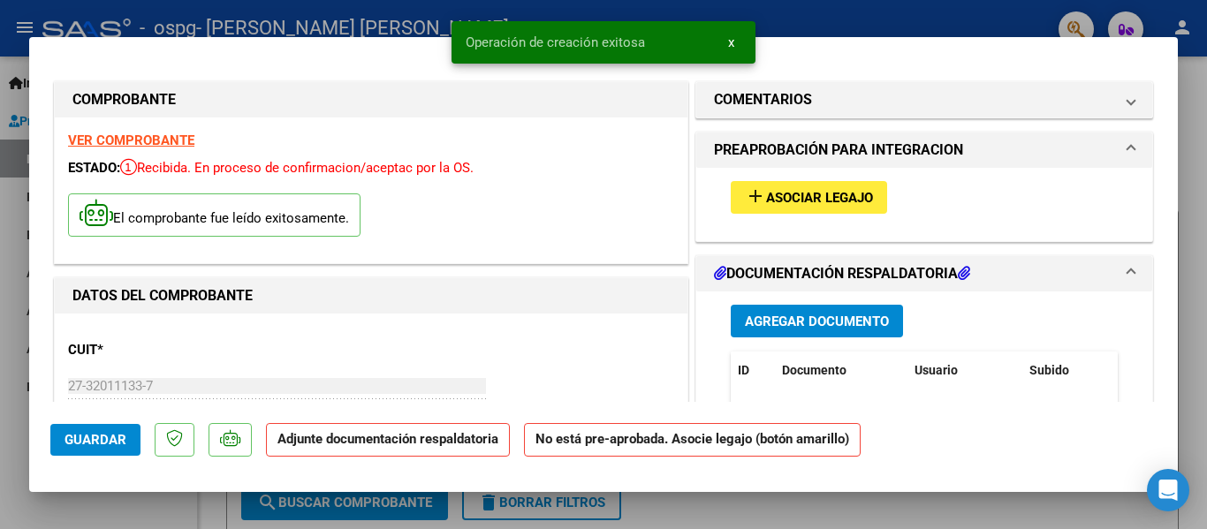
click at [807, 193] on span "Asociar Legajo" at bounding box center [819, 198] width 107 height 16
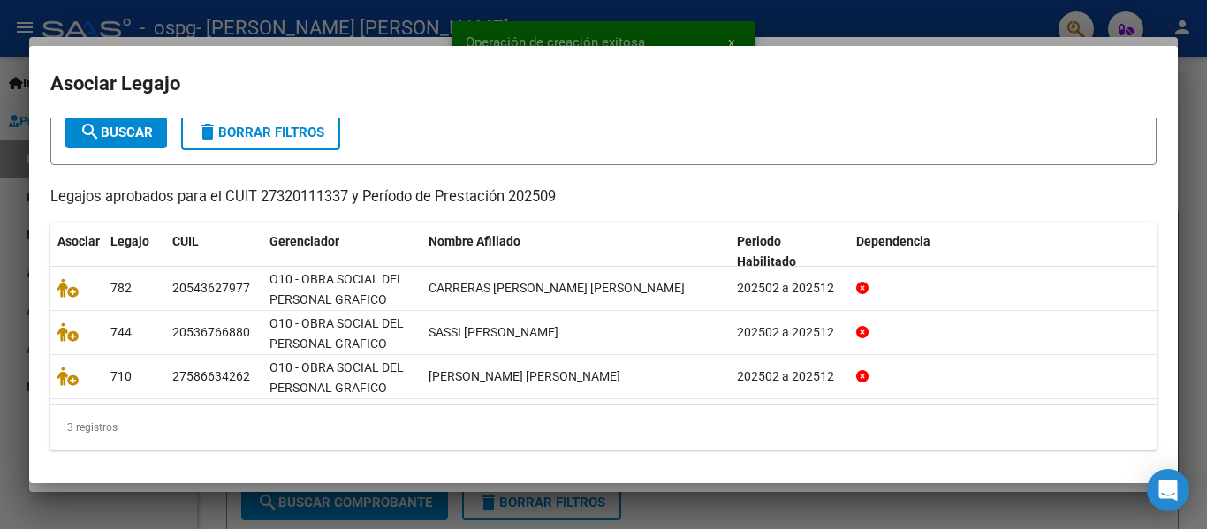
scroll to position [107, 0]
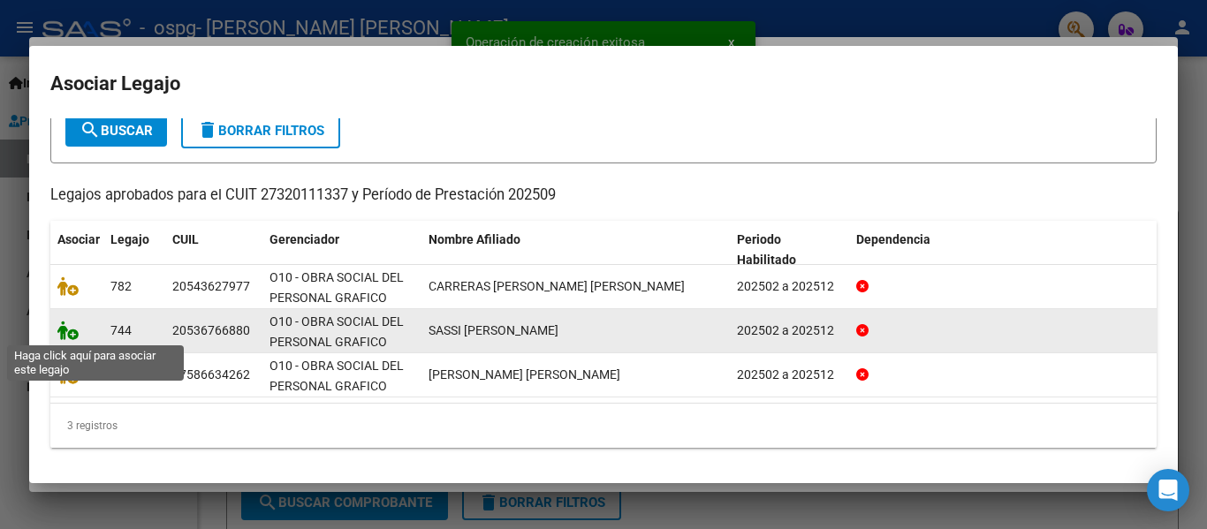
click at [74, 334] on icon at bounding box center [67, 330] width 21 height 19
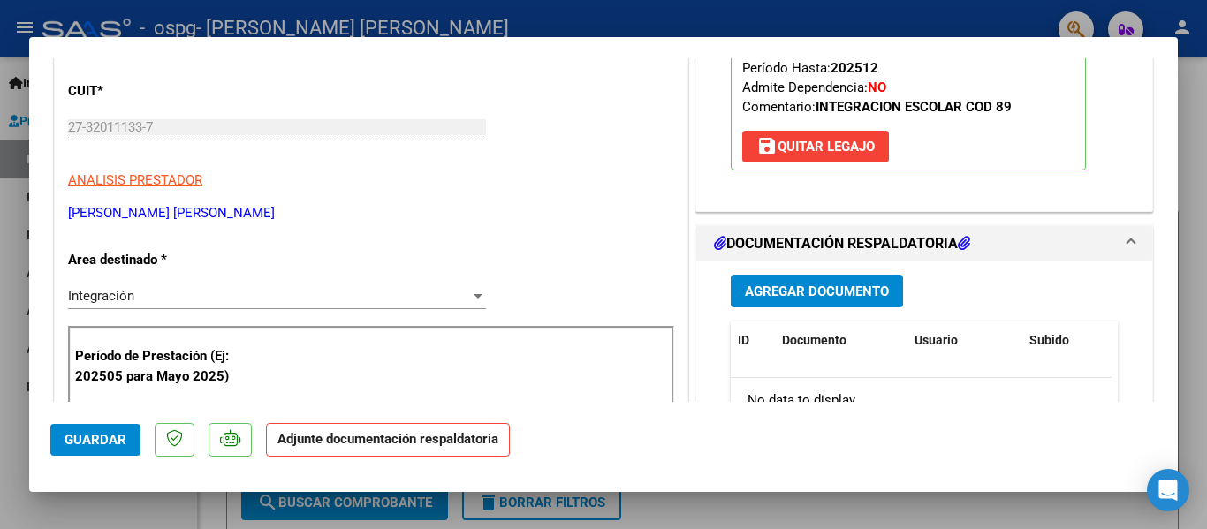
scroll to position [265, 0]
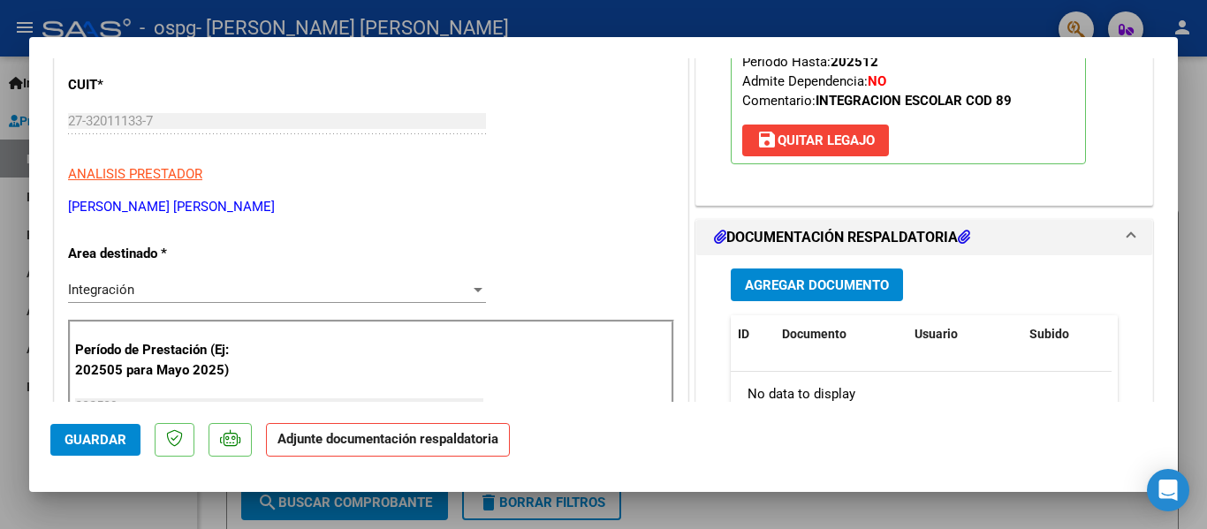
click at [799, 284] on span "Agregar Documento" at bounding box center [817, 285] width 144 height 16
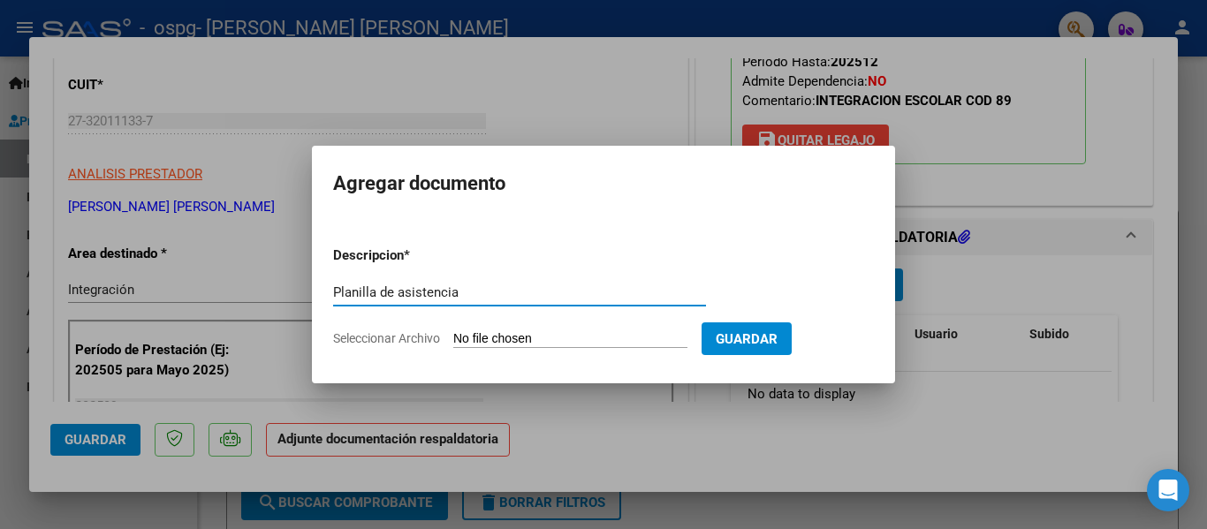
type input "Planilla de asistencia"
click at [516, 337] on input "Seleccionar Archivo" at bounding box center [570, 339] width 234 height 17
type input "C:\fakepath\Sassi Manuel.pdf"
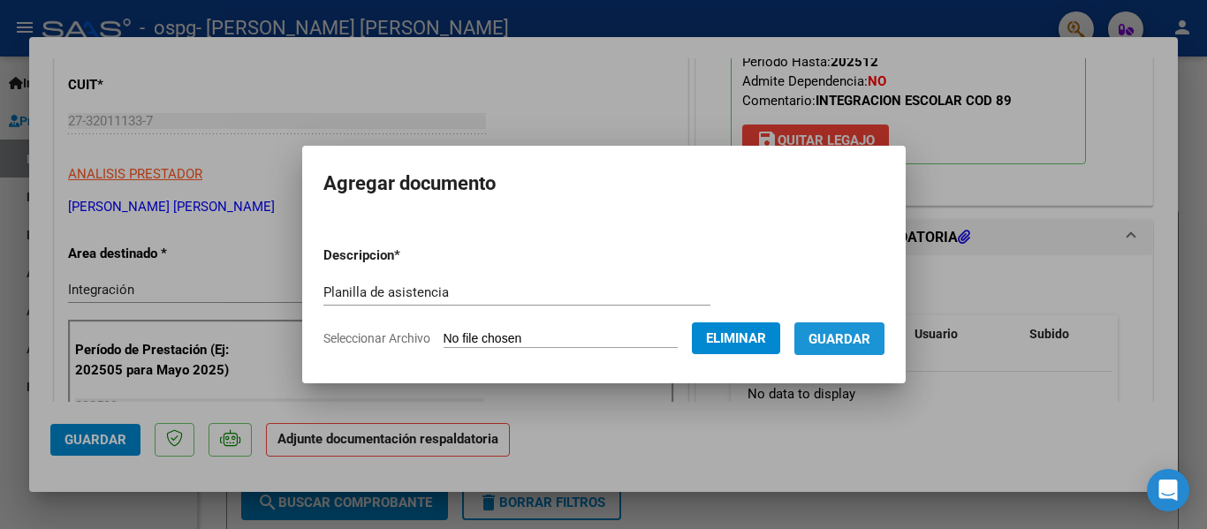
click at [846, 328] on button "Guardar" at bounding box center [839, 338] width 90 height 33
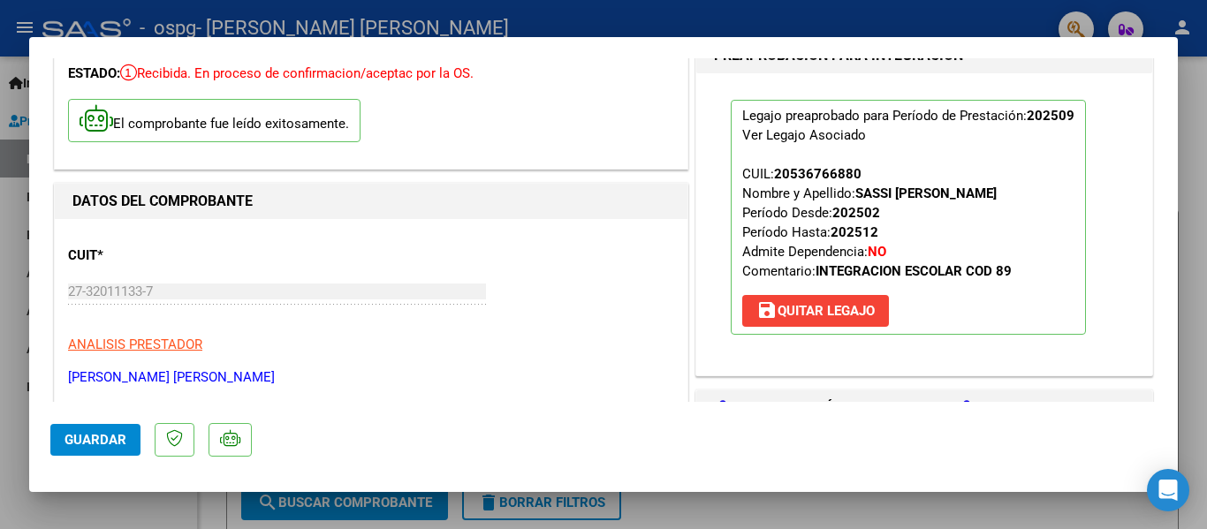
scroll to position [0, 0]
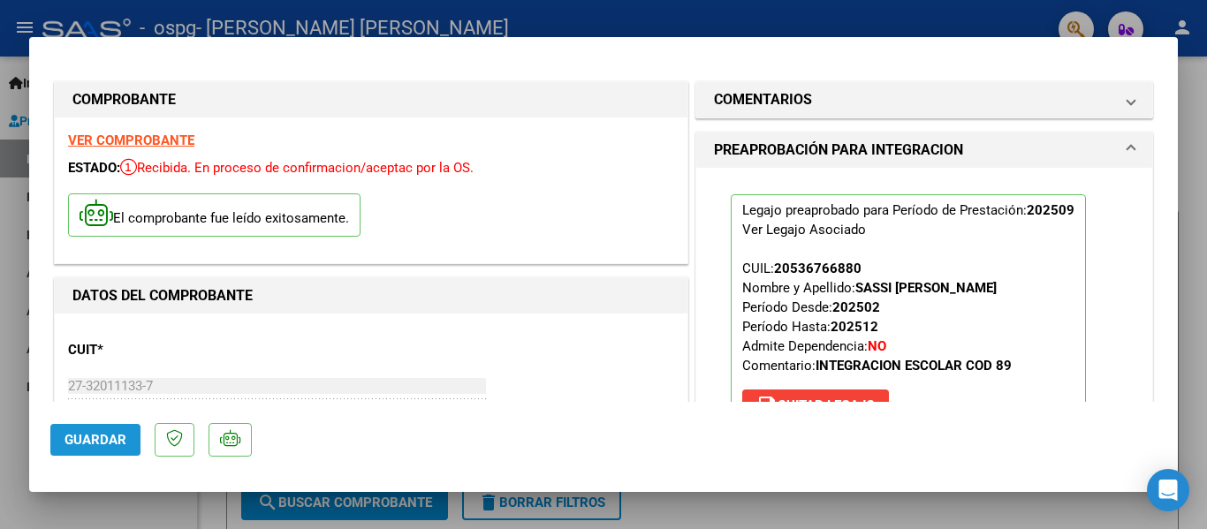
click at [82, 437] on span "Guardar" at bounding box center [95, 440] width 62 height 16
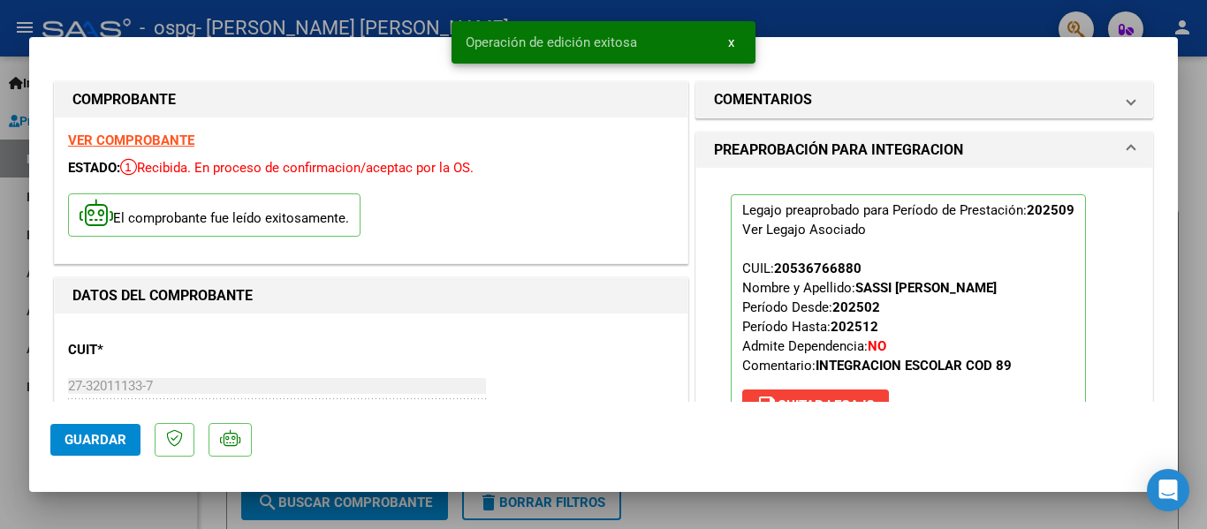
click at [0, 312] on div at bounding box center [603, 264] width 1207 height 529
type input "$ 0,00"
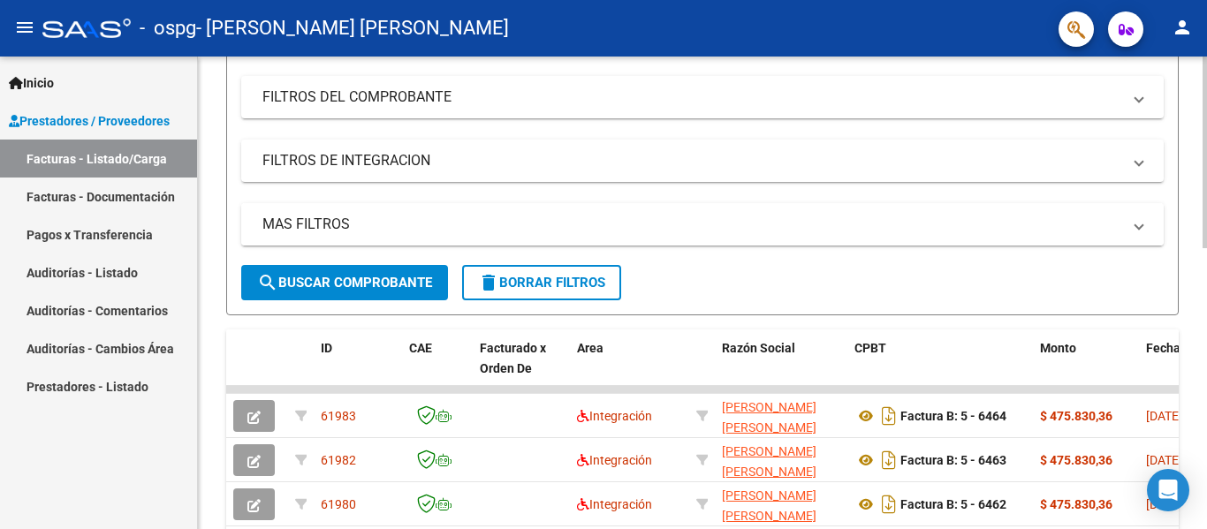
scroll to position [442, 0]
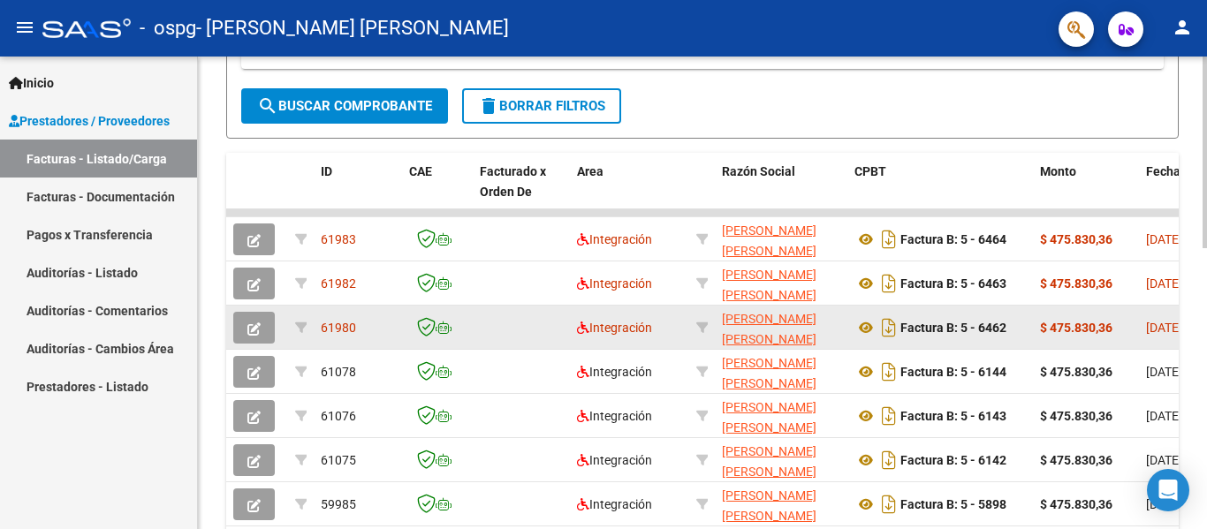
click at [253, 326] on icon "button" at bounding box center [253, 328] width 13 height 13
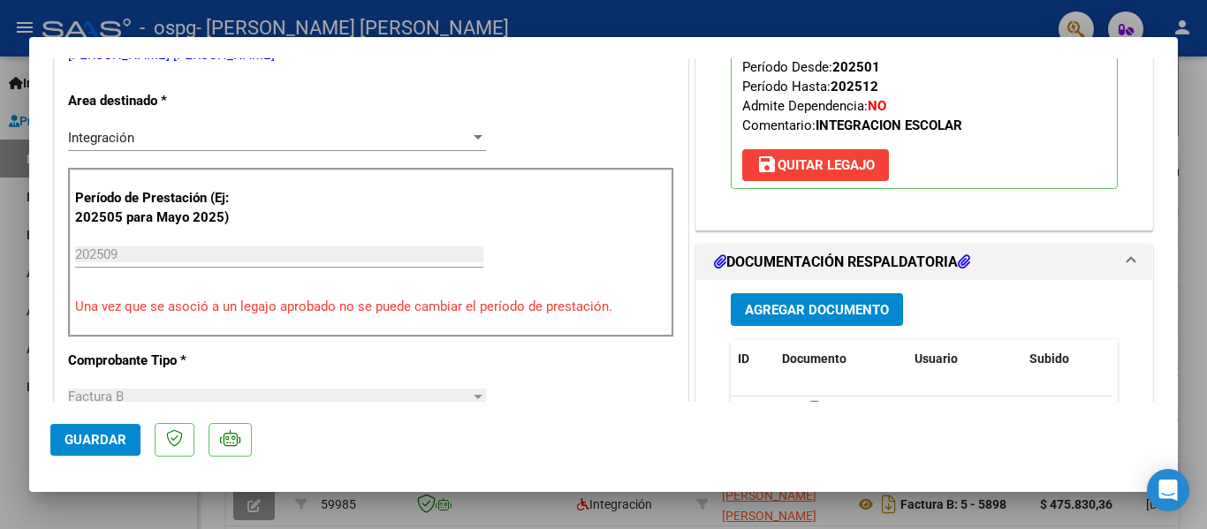
scroll to position [353, 0]
click at [811, 309] on span "Agregar Documento" at bounding box center [817, 309] width 144 height 16
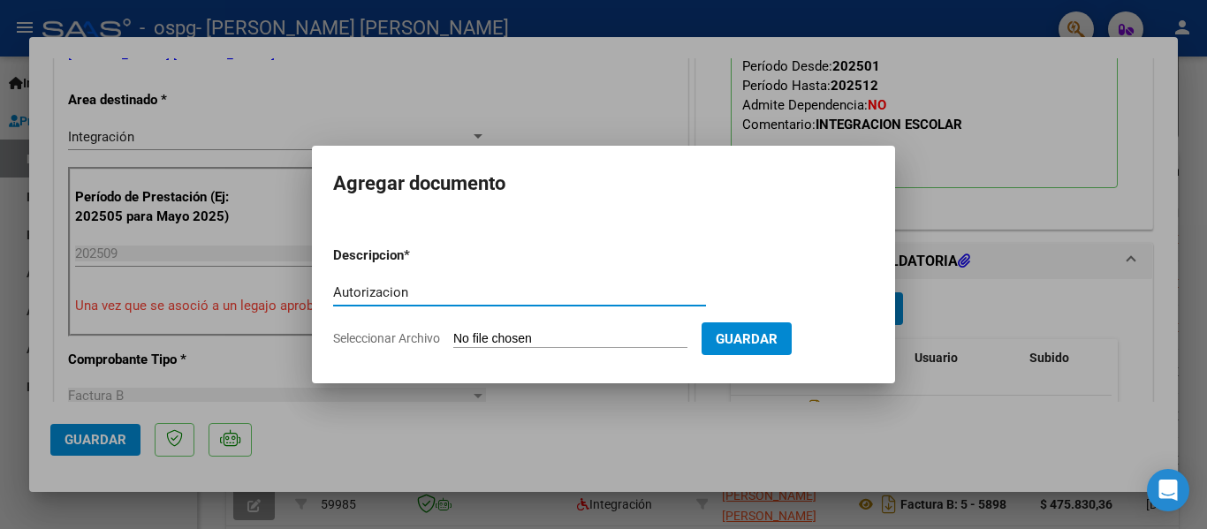
type input "Autorizacion"
click at [473, 333] on input "Seleccionar Archivo" at bounding box center [570, 339] width 234 height 17
type input "C:\fakepath\Autorizacion Carreras Mauricio.pdf"
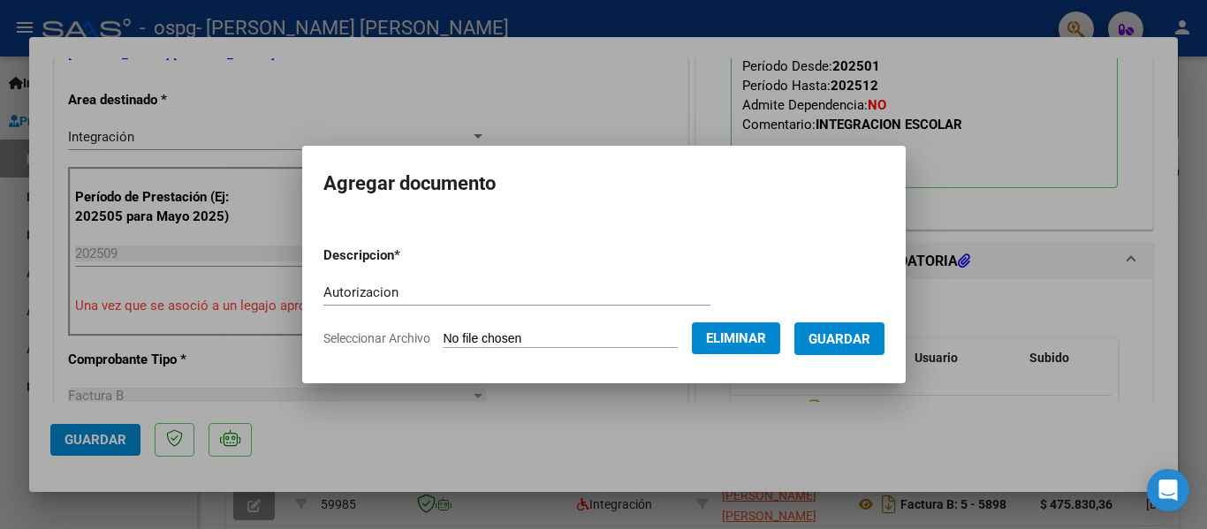
click at [848, 353] on button "Guardar" at bounding box center [839, 338] width 90 height 33
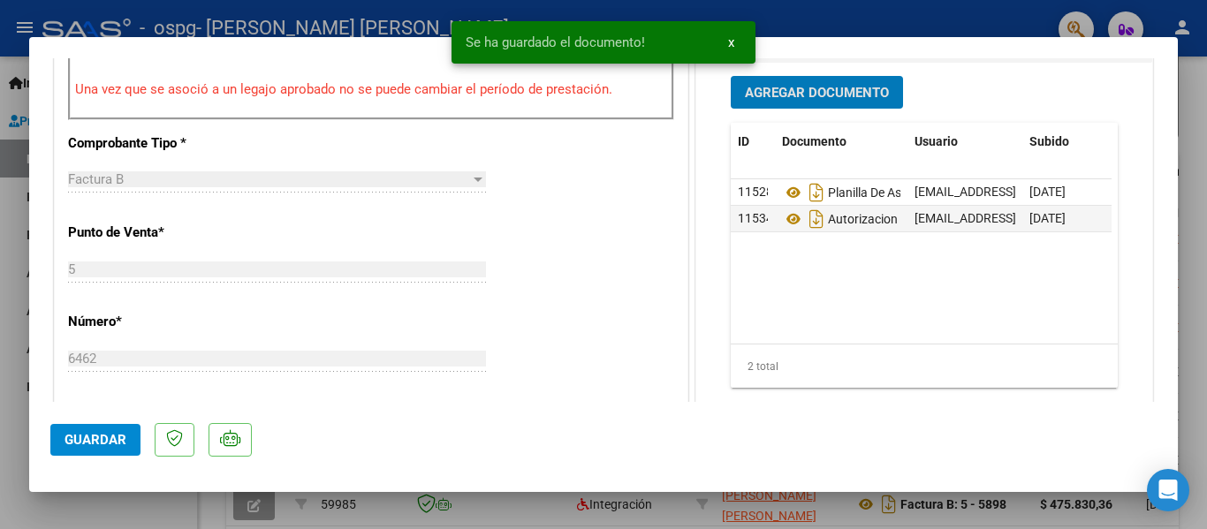
scroll to position [707, 0]
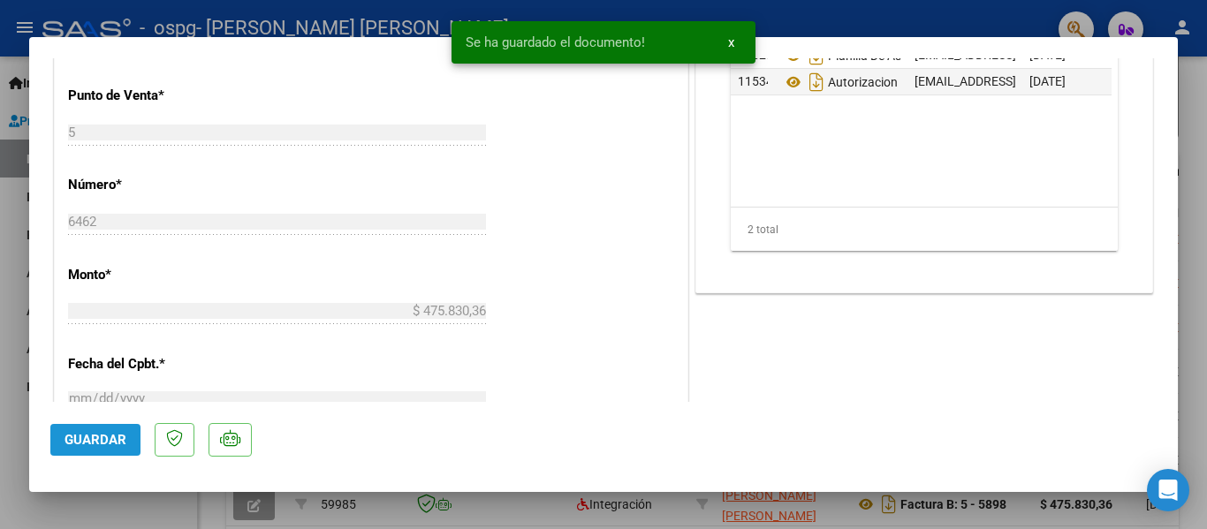
click at [84, 439] on span "Guardar" at bounding box center [95, 440] width 62 height 16
click at [0, 352] on div at bounding box center [603, 264] width 1207 height 529
type input "$ 0,00"
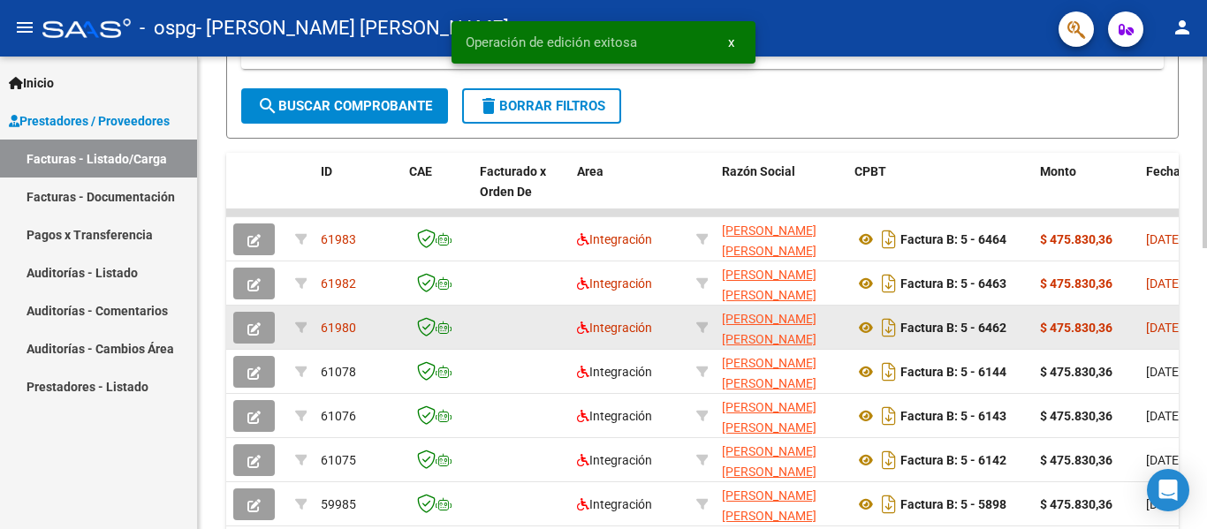
scroll to position [353, 0]
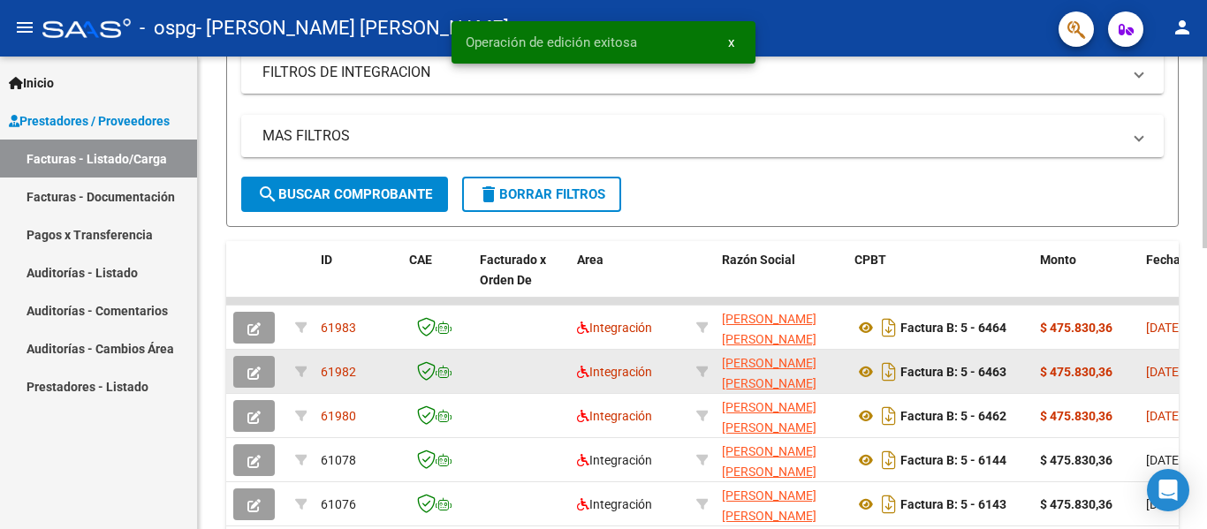
click at [244, 379] on button "button" at bounding box center [254, 372] width 42 height 32
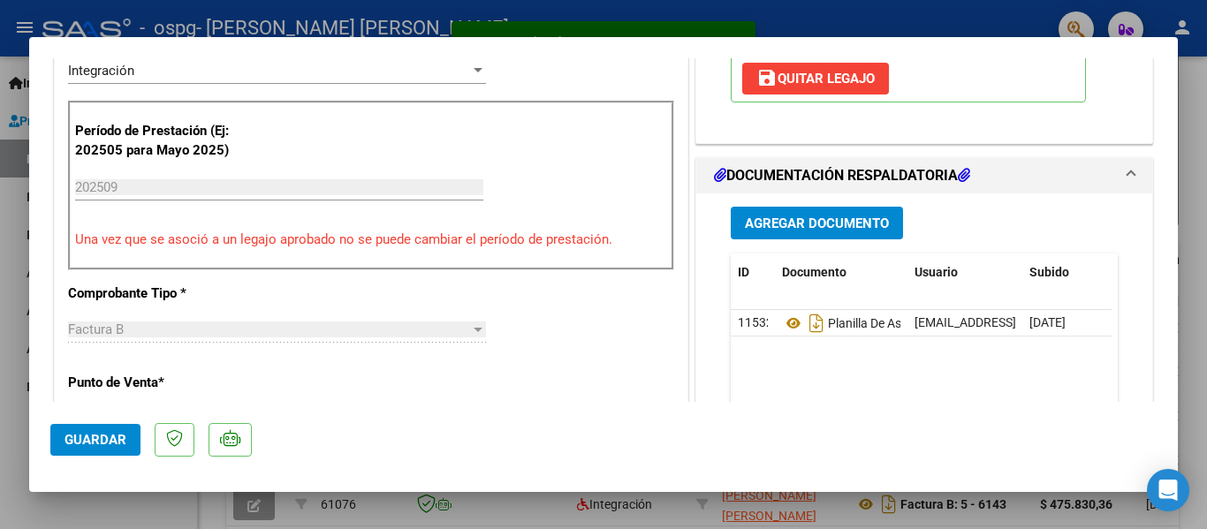
scroll to position [442, 0]
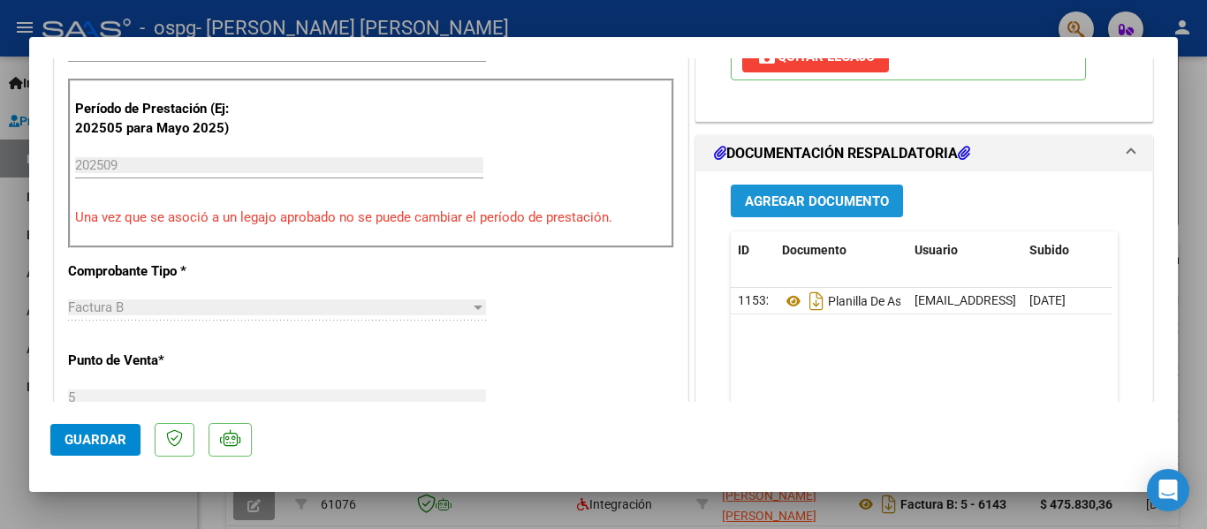
click at [780, 197] on span "Agregar Documento" at bounding box center [817, 201] width 144 height 16
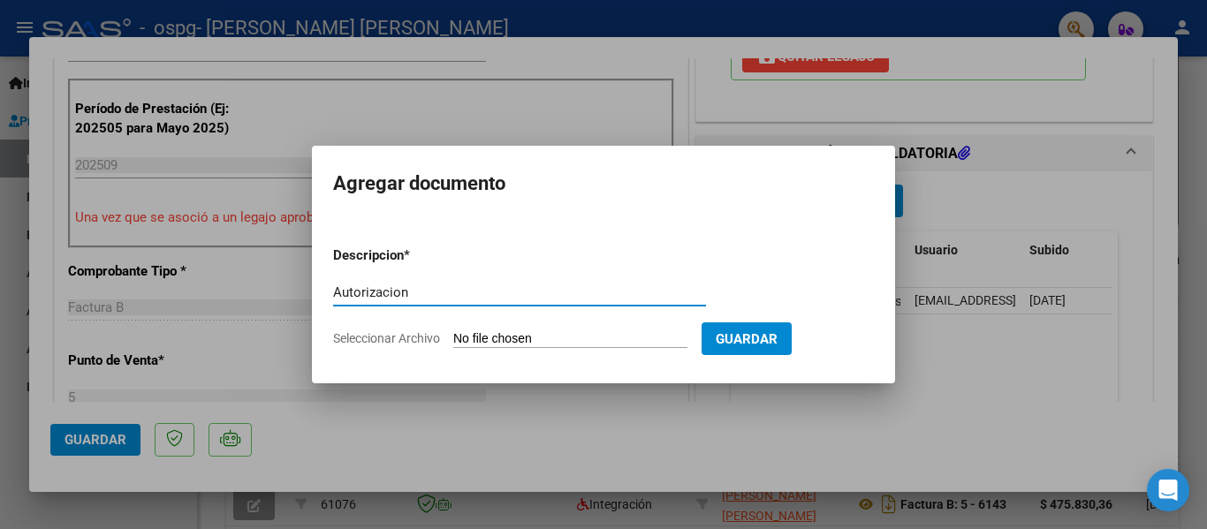
type input "Autorizacion"
click at [471, 338] on input "Seleccionar Archivo" at bounding box center [570, 339] width 234 height 17
type input "C:\fakepath\Autorizacion Sassi Julia.pdf"
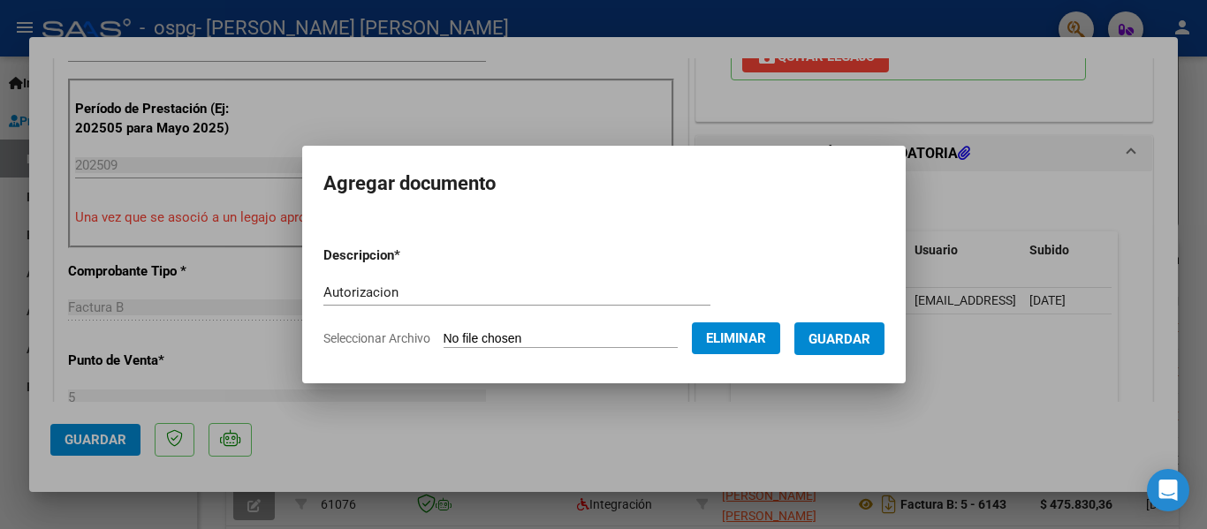
click at [847, 347] on button "Guardar" at bounding box center [839, 338] width 90 height 33
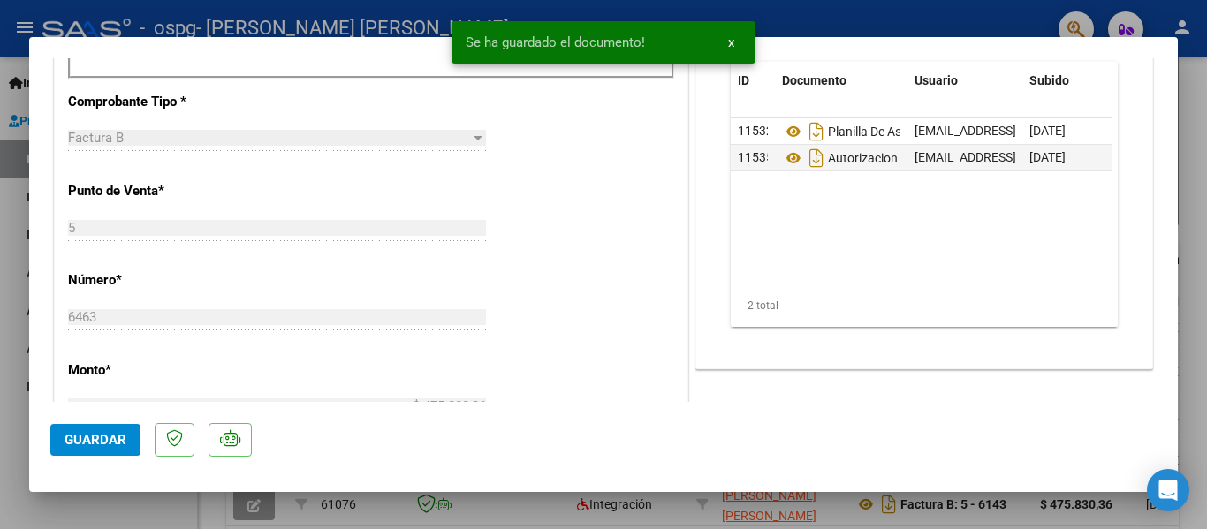
scroll to position [618, 0]
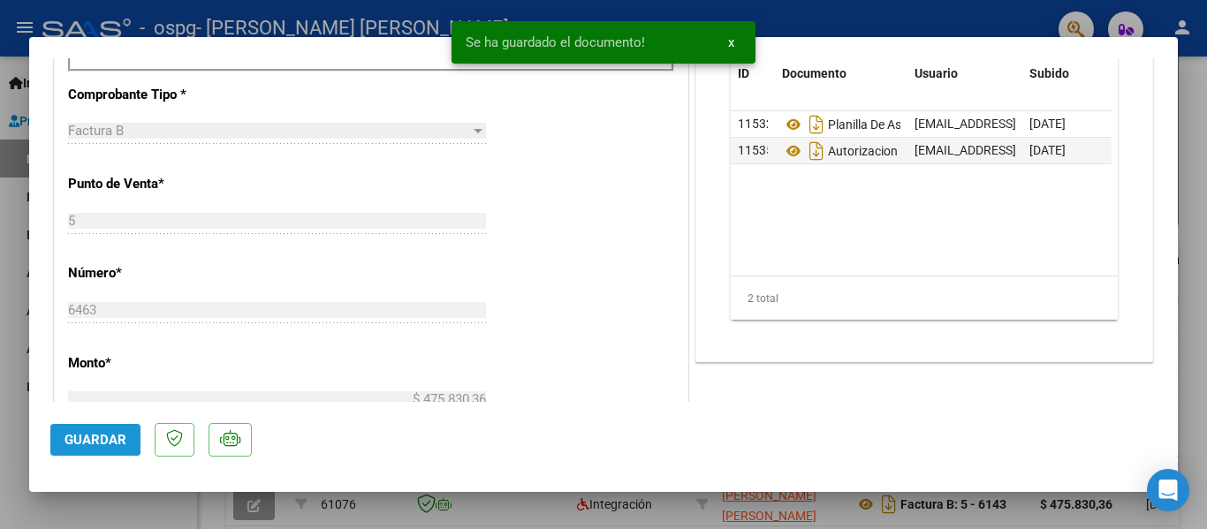
click at [98, 429] on button "Guardar" at bounding box center [95, 440] width 90 height 32
click at [13, 327] on div at bounding box center [603, 264] width 1207 height 529
type input "$ 0,00"
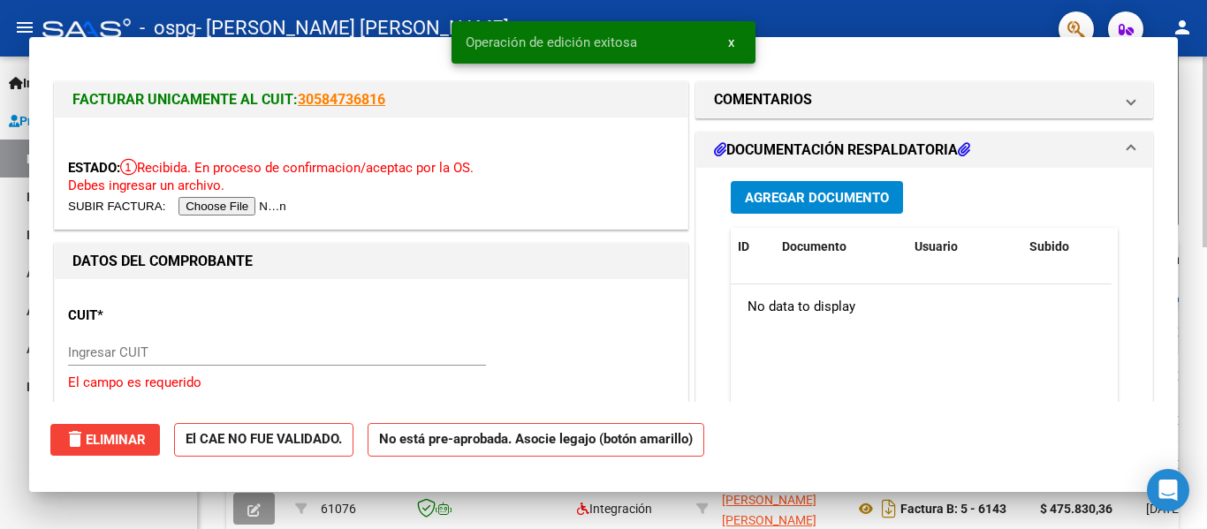
scroll to position [353, 0]
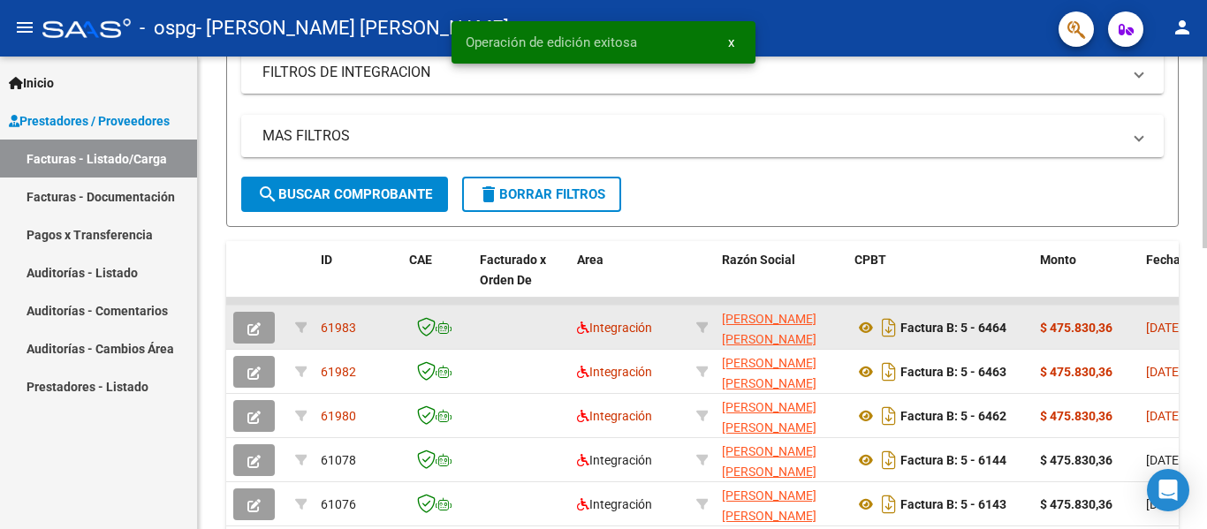
click at [245, 324] on button "button" at bounding box center [254, 328] width 42 height 32
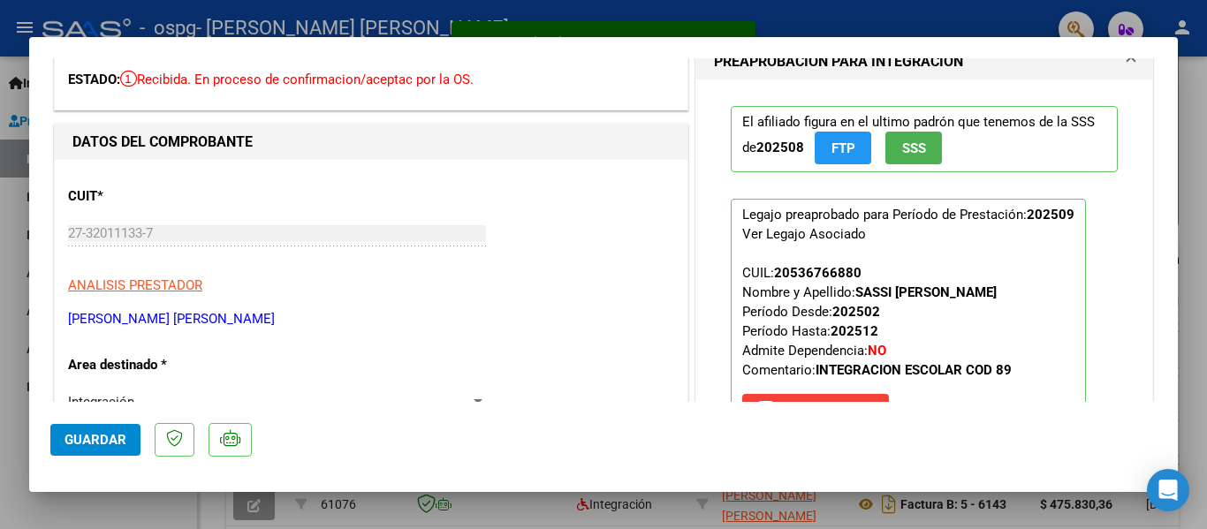
scroll to position [265, 0]
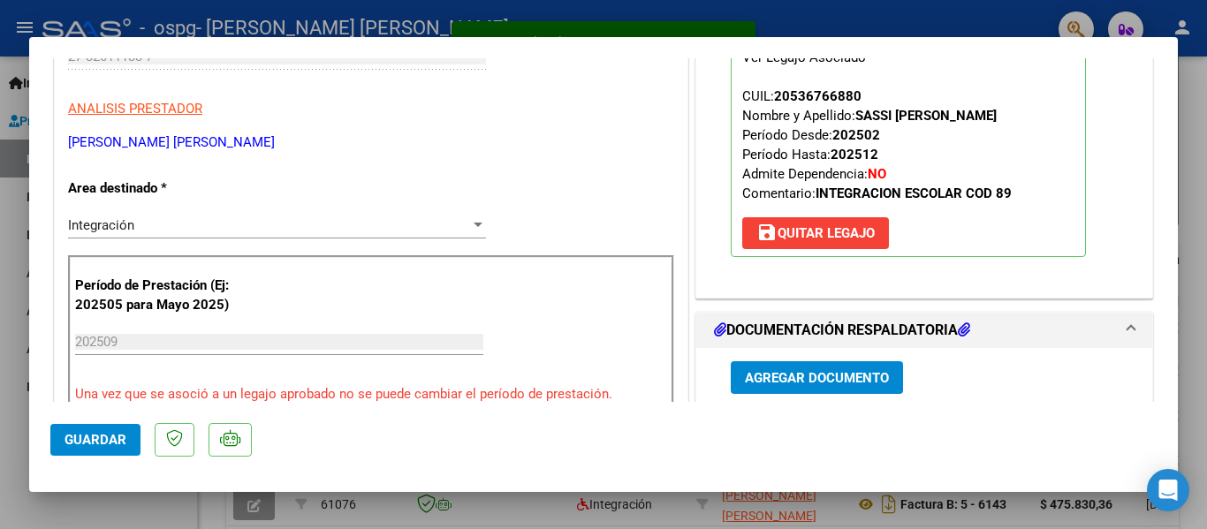
click at [777, 361] on div "Agregar Documento ID Documento Usuario Subido Acción 11533 Planilla De Asistenc…" at bounding box center [923, 524] width 413 height 352
click at [777, 367] on button "Agregar Documento" at bounding box center [817, 377] width 172 height 33
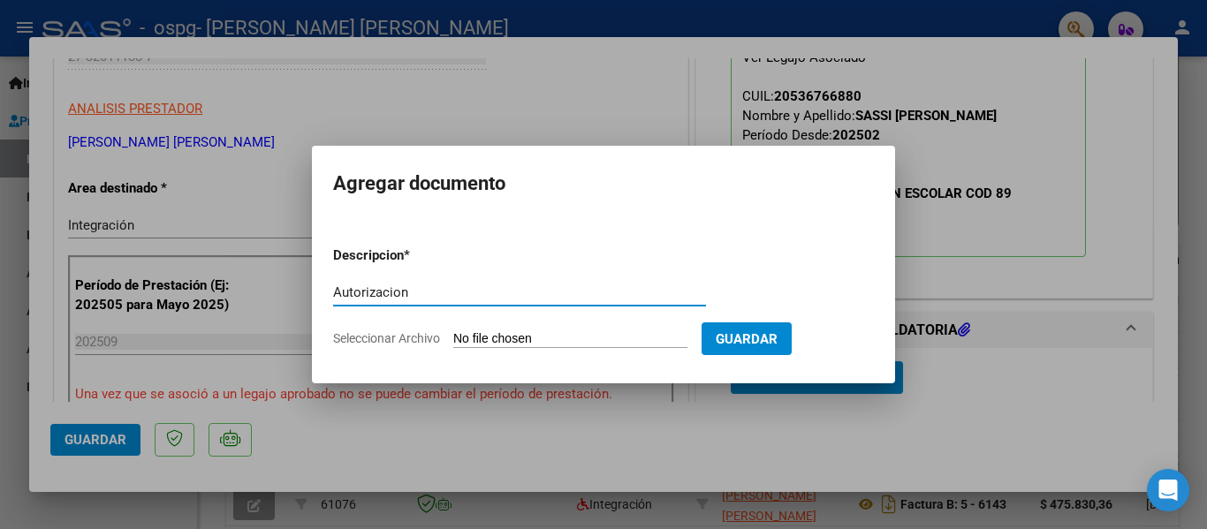
type input "Autorizacion"
click at [486, 344] on input "Seleccionar Archivo" at bounding box center [570, 339] width 234 height 17
type input "C:\fakepath\Autorizacion Sassi Manuel.pdf"
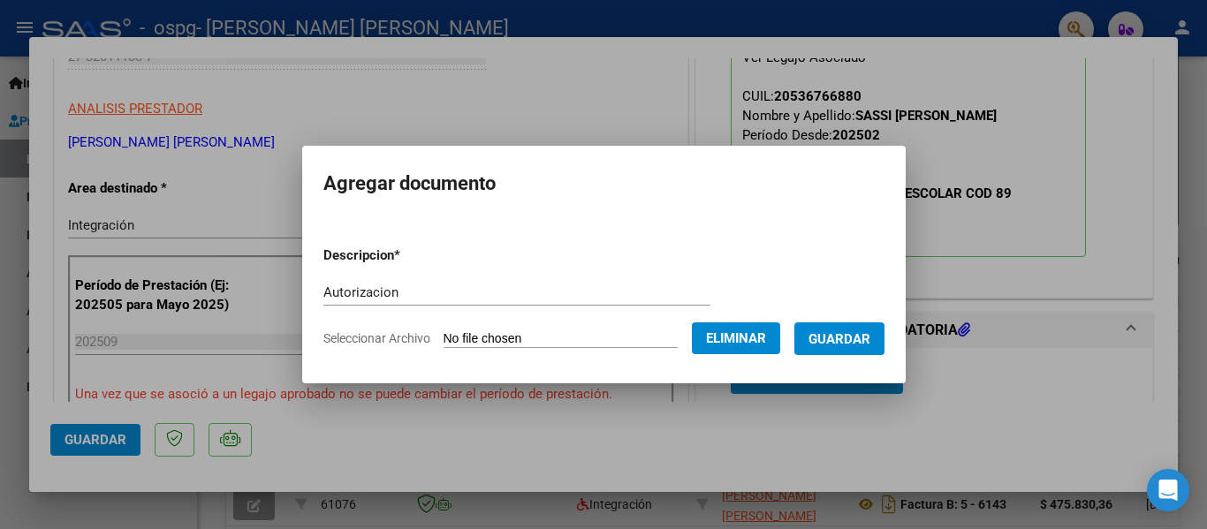
click at [840, 320] on form "Descripcion * Autorizacion Escriba aquí una descripcion Seleccionar Archivo Eli…" at bounding box center [603, 296] width 561 height 129
click at [837, 332] on span "Guardar" at bounding box center [839, 339] width 62 height 16
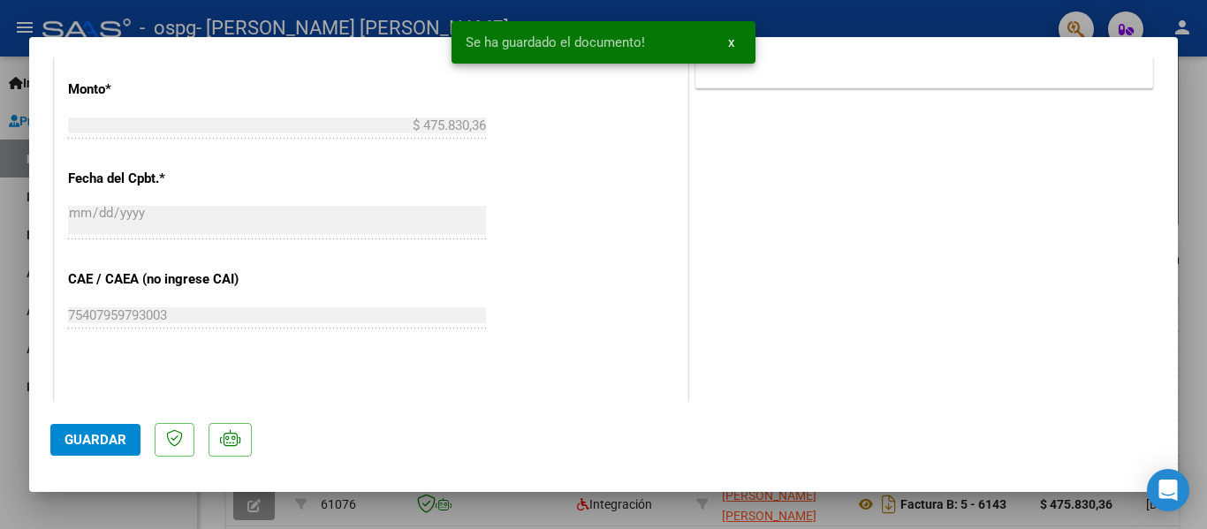
scroll to position [1060, 0]
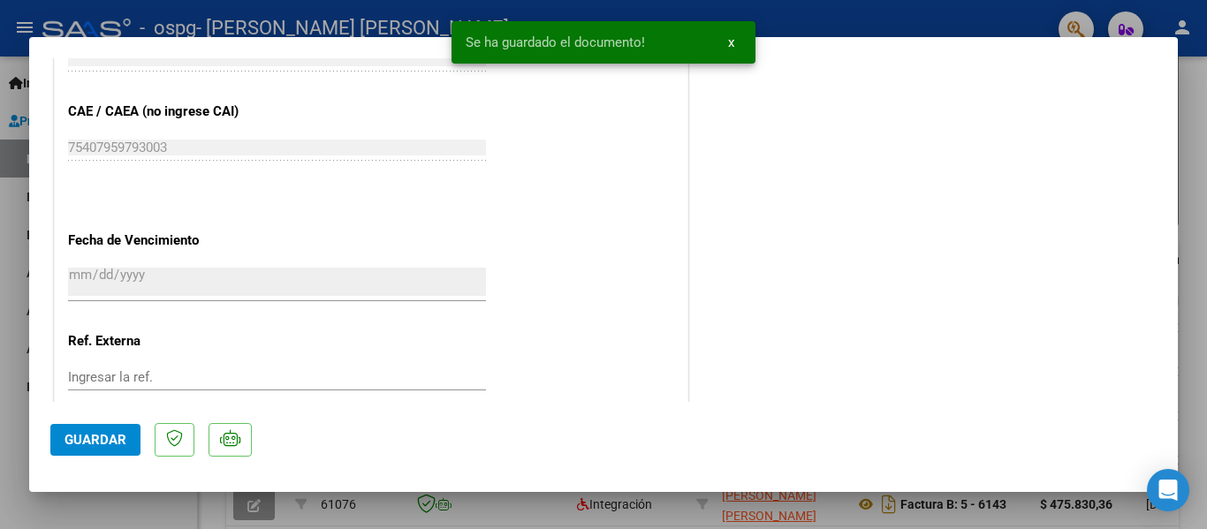
click at [115, 431] on button "Guardar" at bounding box center [95, 440] width 90 height 32
click at [0, 284] on div at bounding box center [603, 264] width 1207 height 529
type input "$ 0,00"
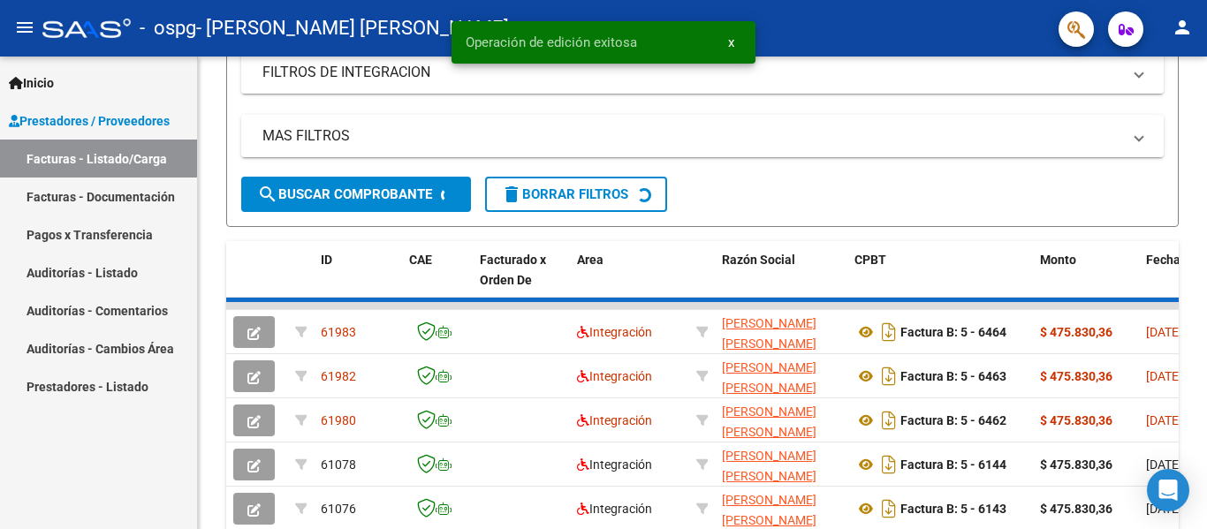
scroll to position [353, 0]
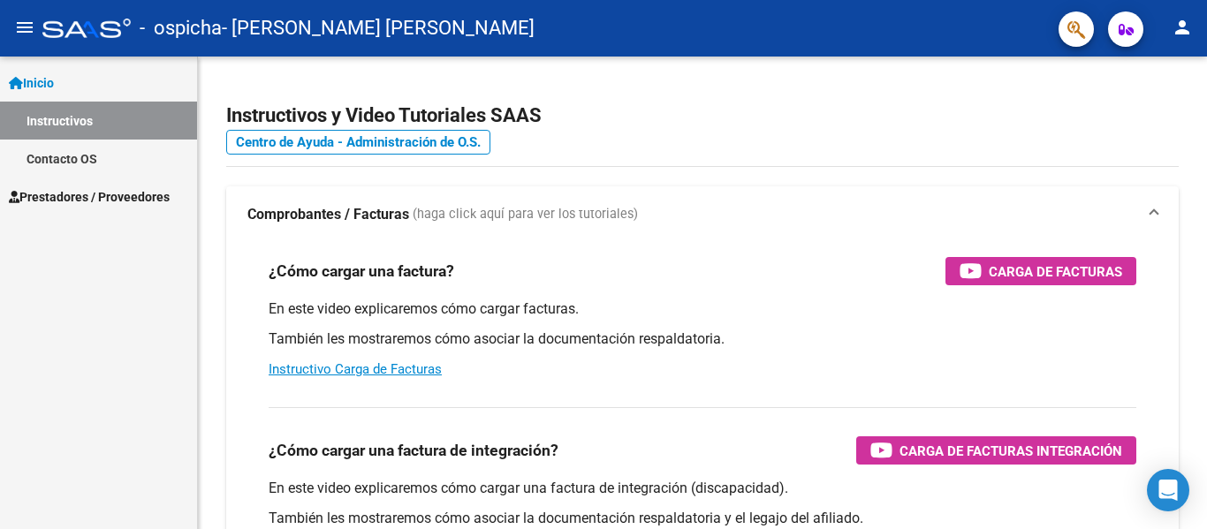
click at [79, 196] on span "Prestadores / Proveedores" at bounding box center [89, 196] width 161 height 19
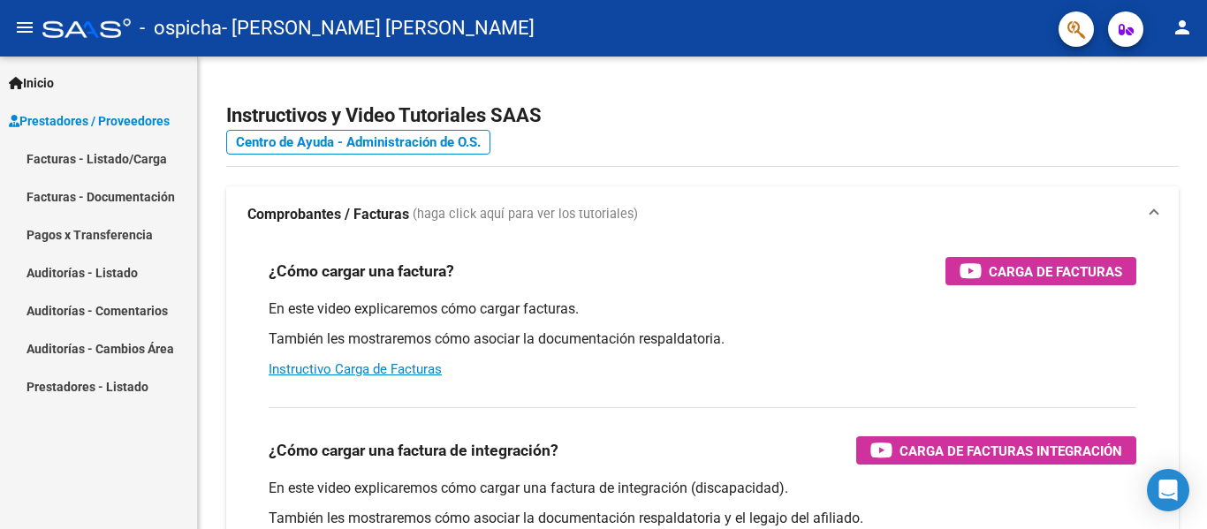
click at [135, 160] on link "Facturas - Listado/Carga" at bounding box center [98, 159] width 197 height 38
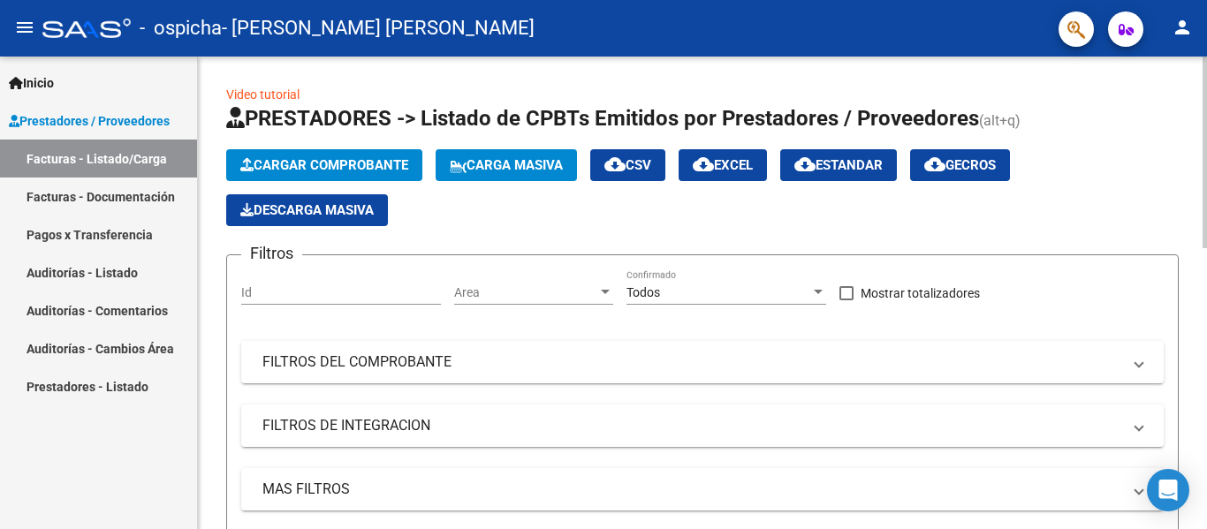
click at [298, 168] on span "Cargar Comprobante" at bounding box center [324, 165] width 168 height 16
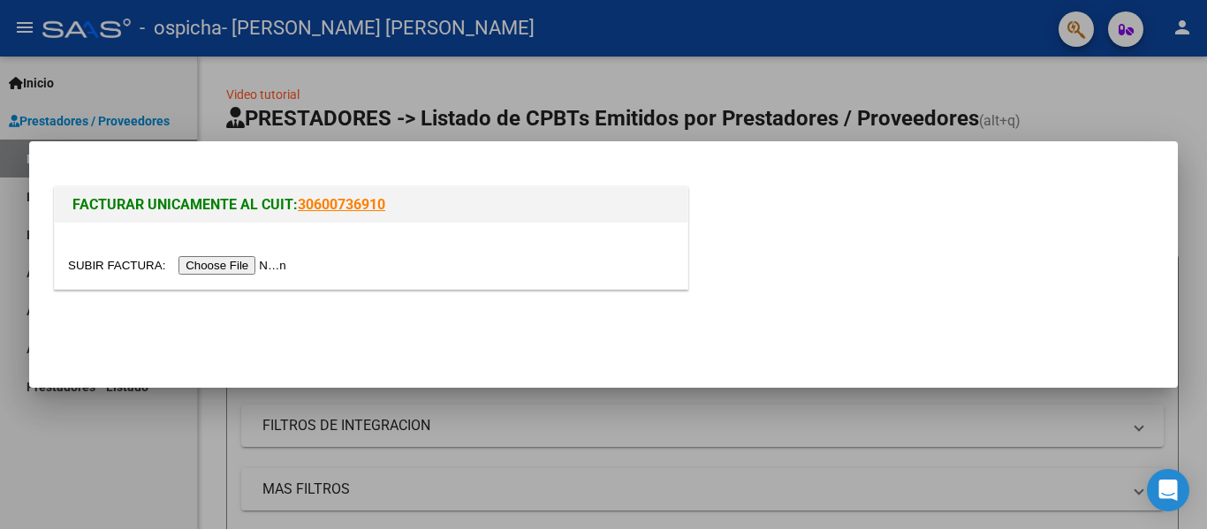
click at [192, 265] on input "file" at bounding box center [180, 265] width 224 height 19
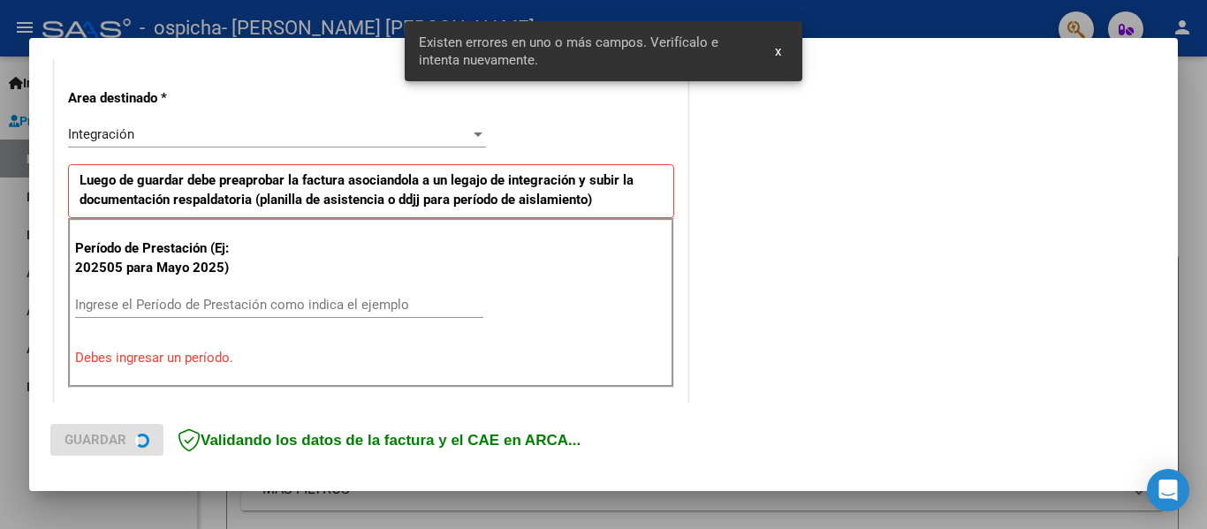
scroll to position [410, 0]
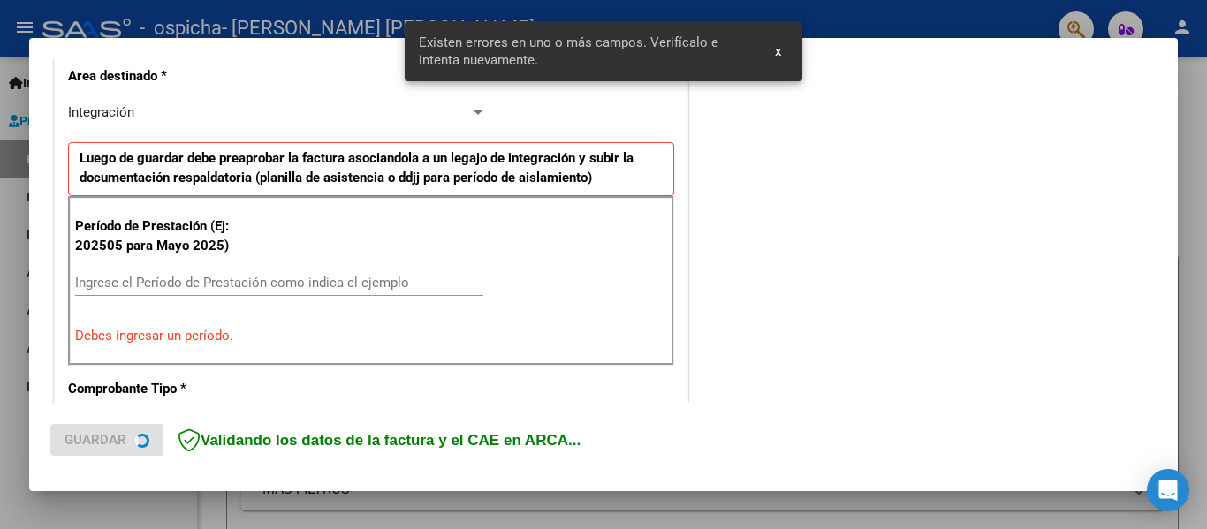
click at [153, 287] on input "Ingrese el Período de Prestación como indica el ejemplo" at bounding box center [279, 283] width 408 height 16
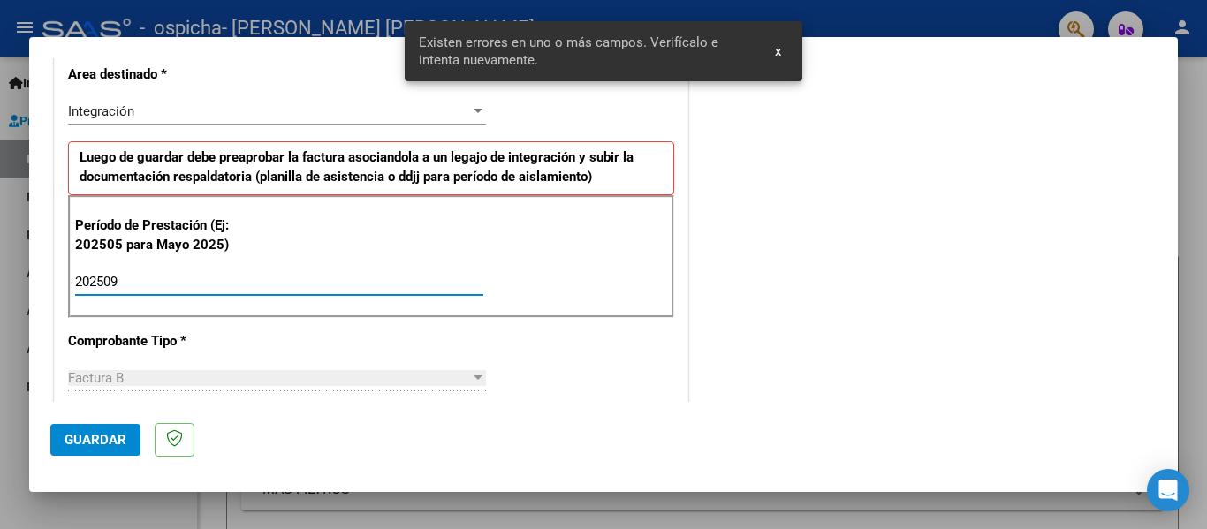
type input "202509"
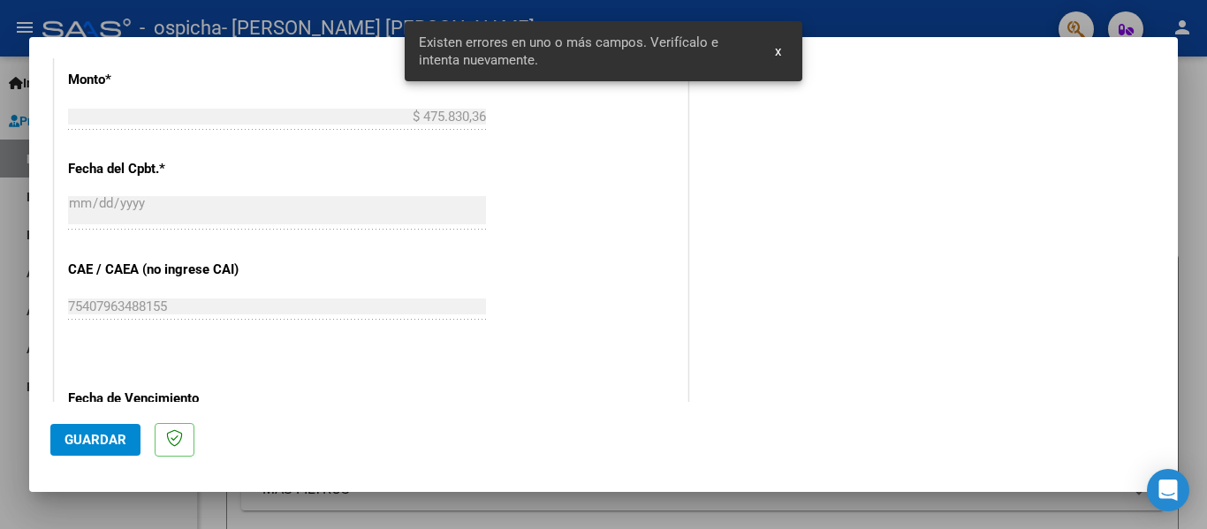
scroll to position [1117, 0]
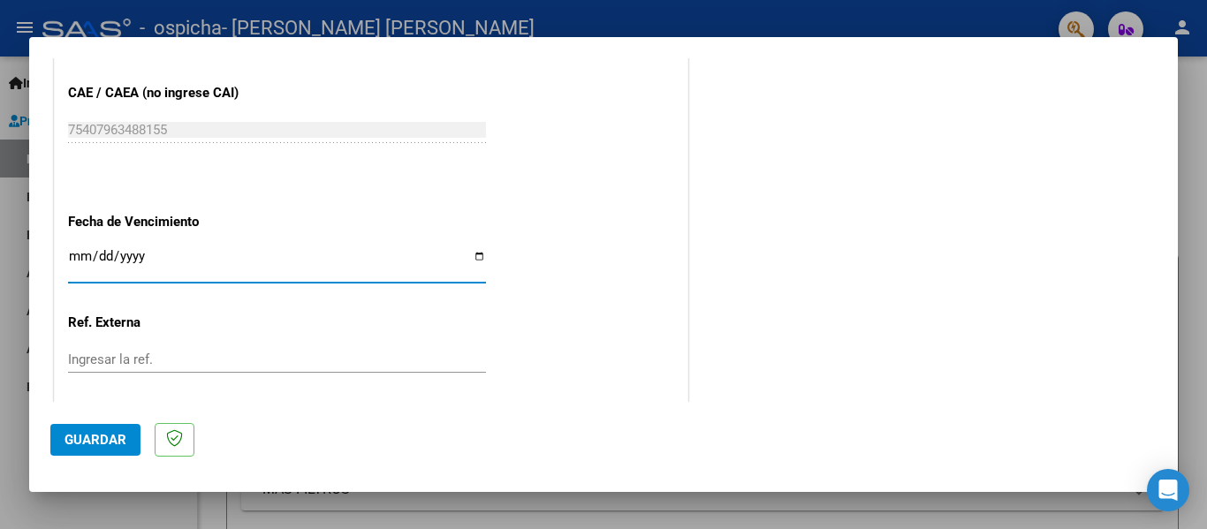
click at [473, 254] on input "Ingresar la fecha" at bounding box center [277, 263] width 418 height 28
type input "[DATE]"
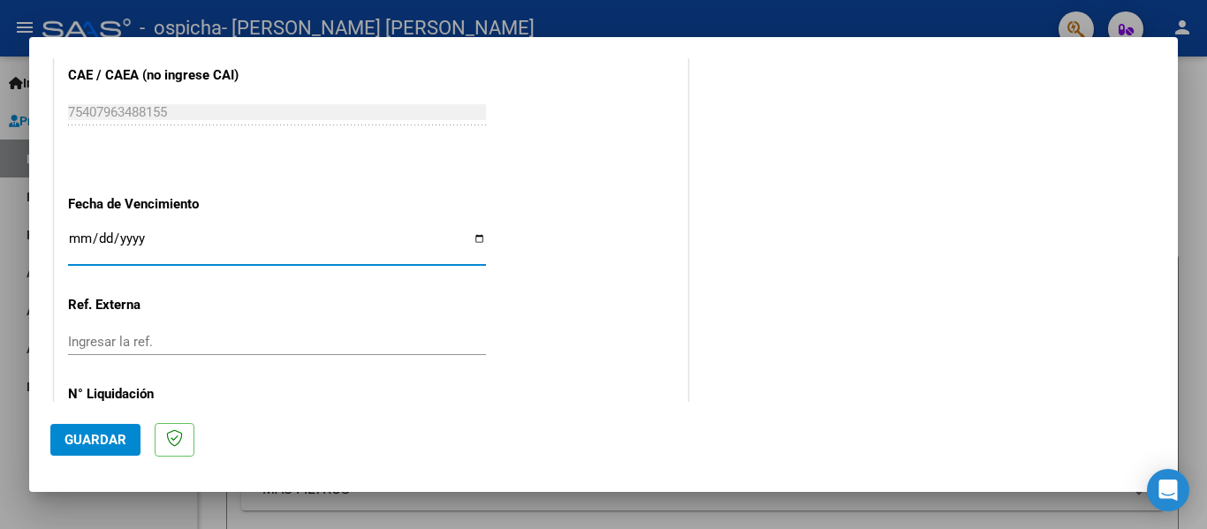
scroll to position [1211, 0]
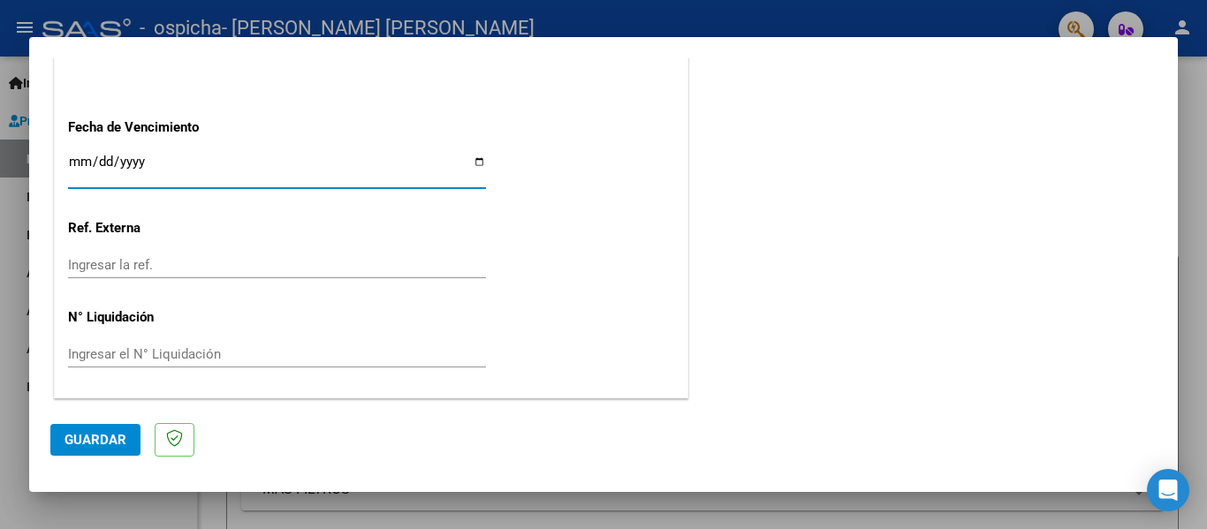
click at [94, 444] on span "Guardar" at bounding box center [95, 440] width 62 height 16
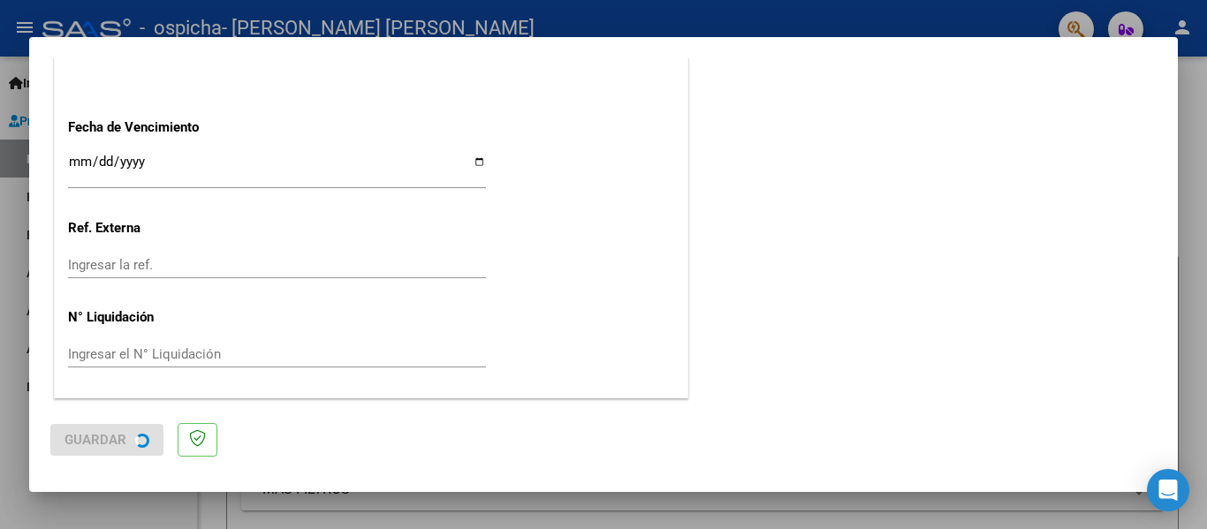
scroll to position [0, 0]
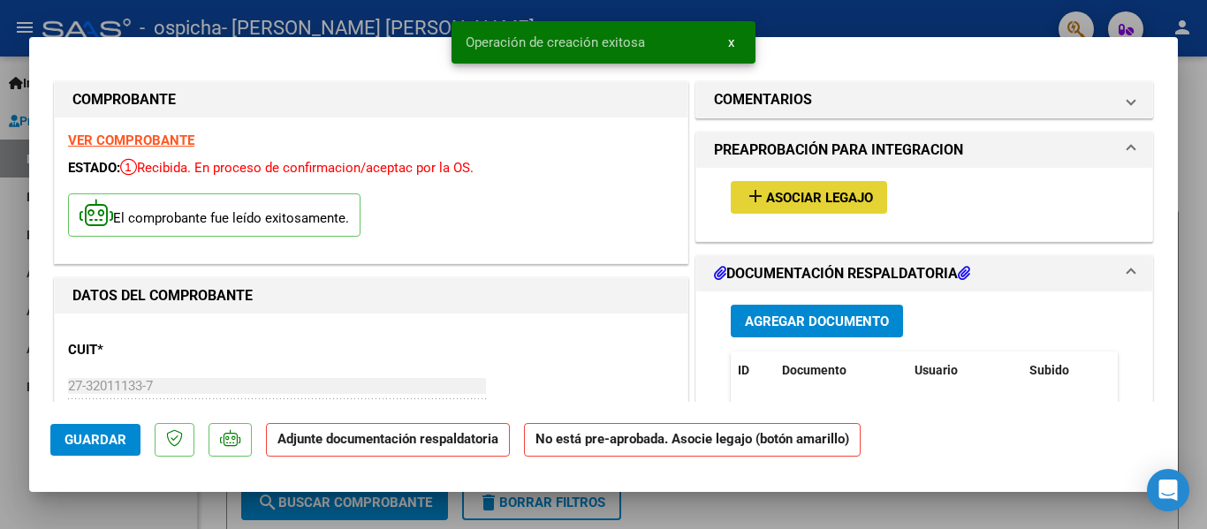
click at [826, 205] on span "Asociar Legajo" at bounding box center [819, 198] width 107 height 16
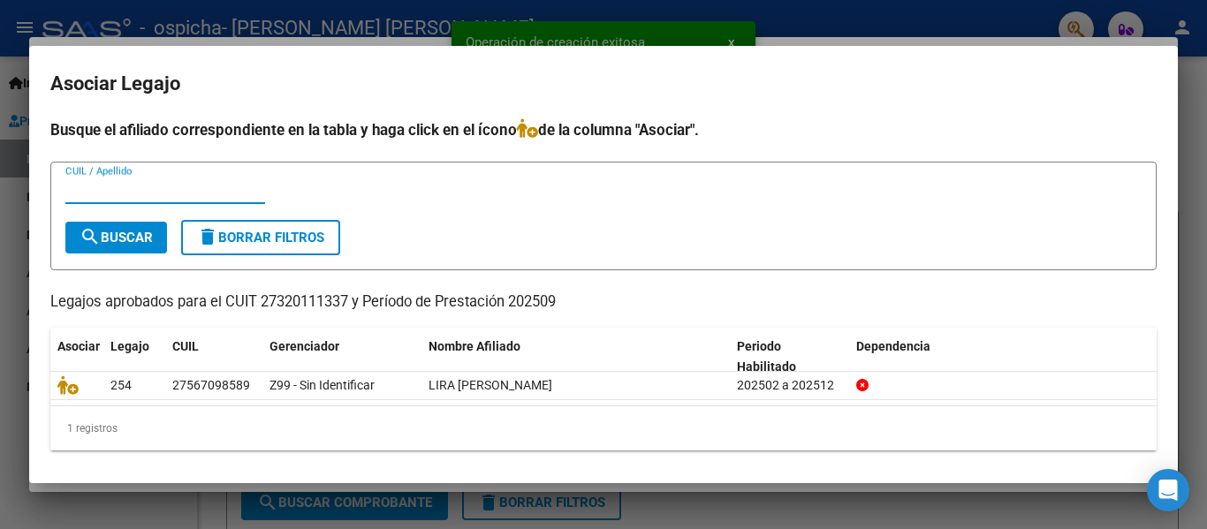
scroll to position [4, 0]
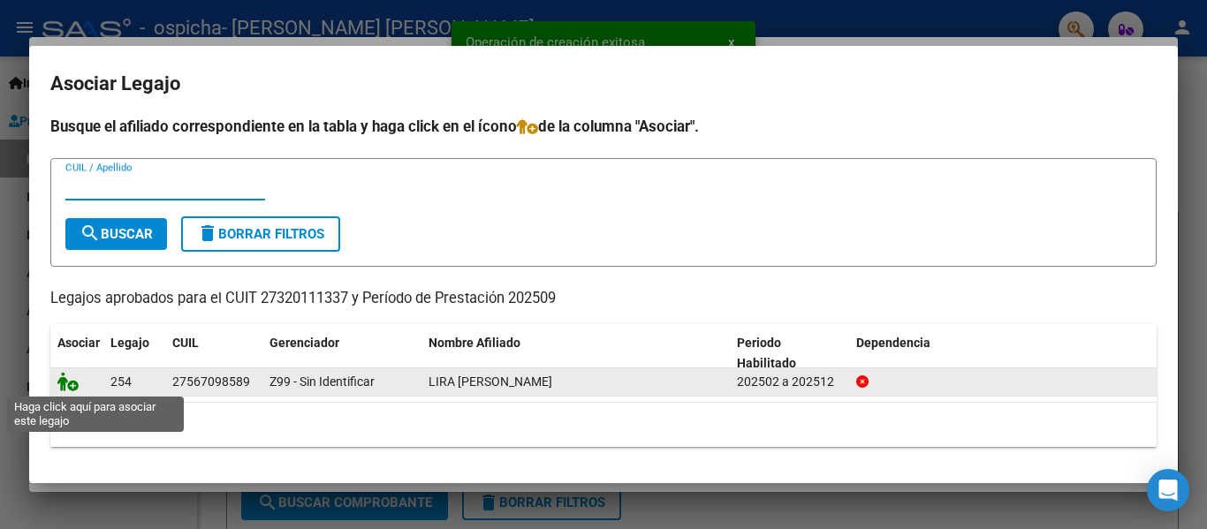
click at [74, 383] on icon at bounding box center [67, 381] width 21 height 19
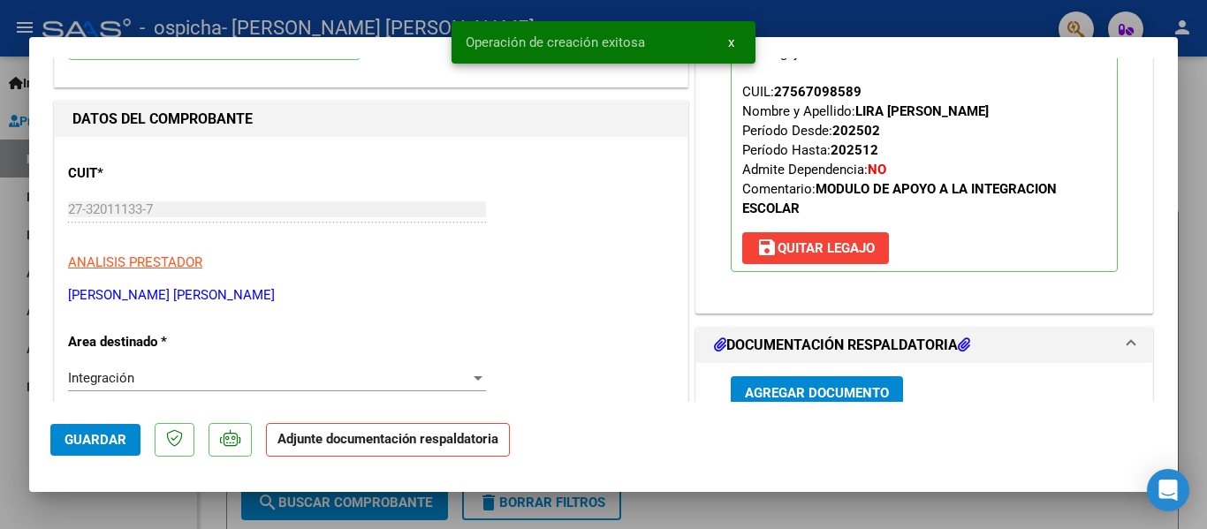
scroll to position [353, 0]
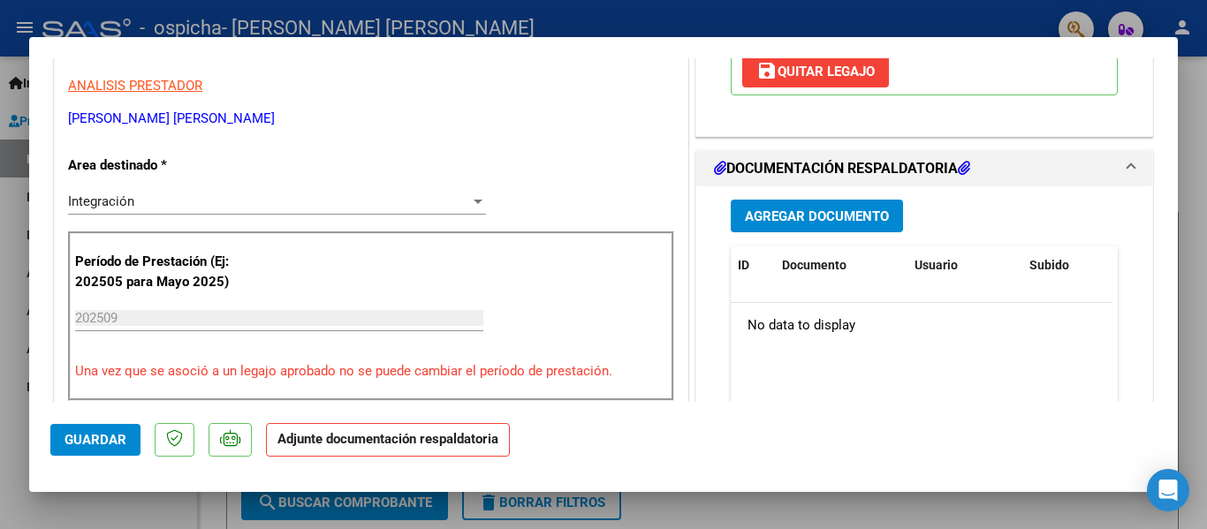
click at [799, 221] on span "Agregar Documento" at bounding box center [817, 216] width 144 height 16
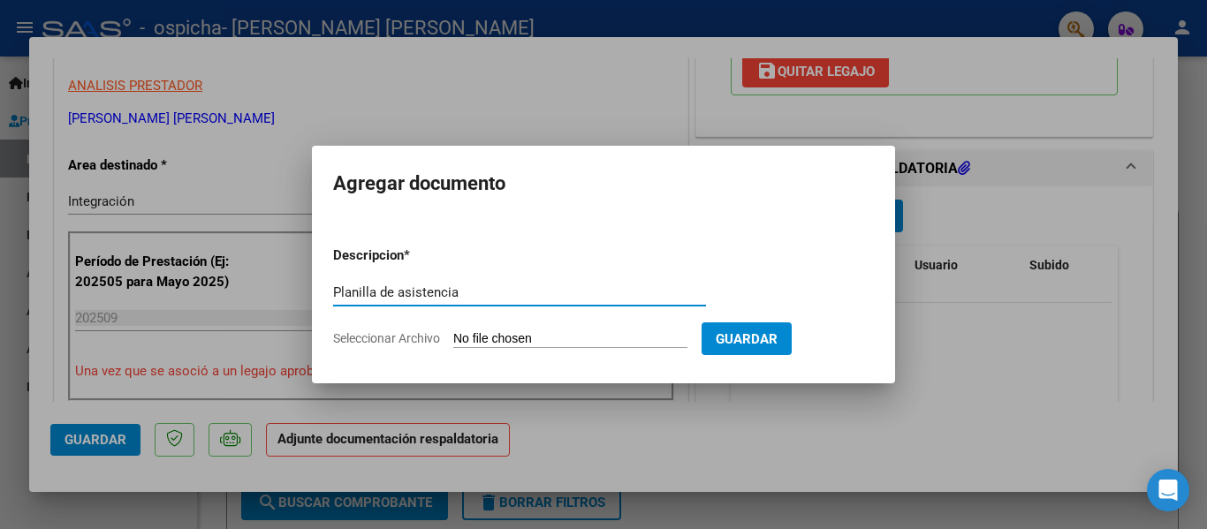
type input "Planilla de asistencia"
click at [511, 335] on input "Seleccionar Archivo" at bounding box center [570, 339] width 234 height 17
type input "C:\fakepath\Lira [PERSON_NAME][GEOGRAPHIC_DATA]pdf"
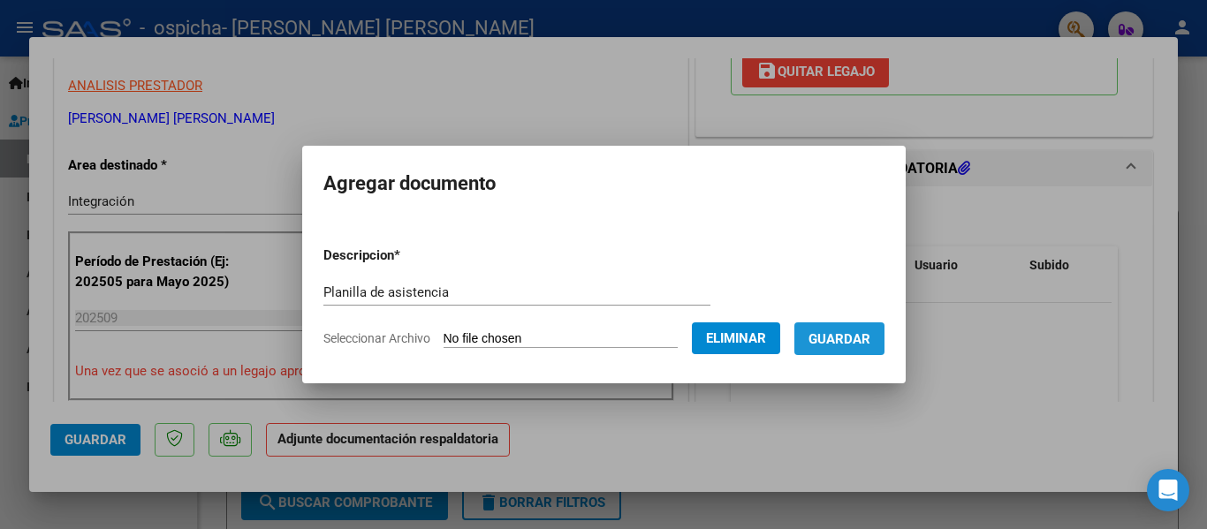
click at [884, 336] on button "Guardar" at bounding box center [839, 338] width 90 height 33
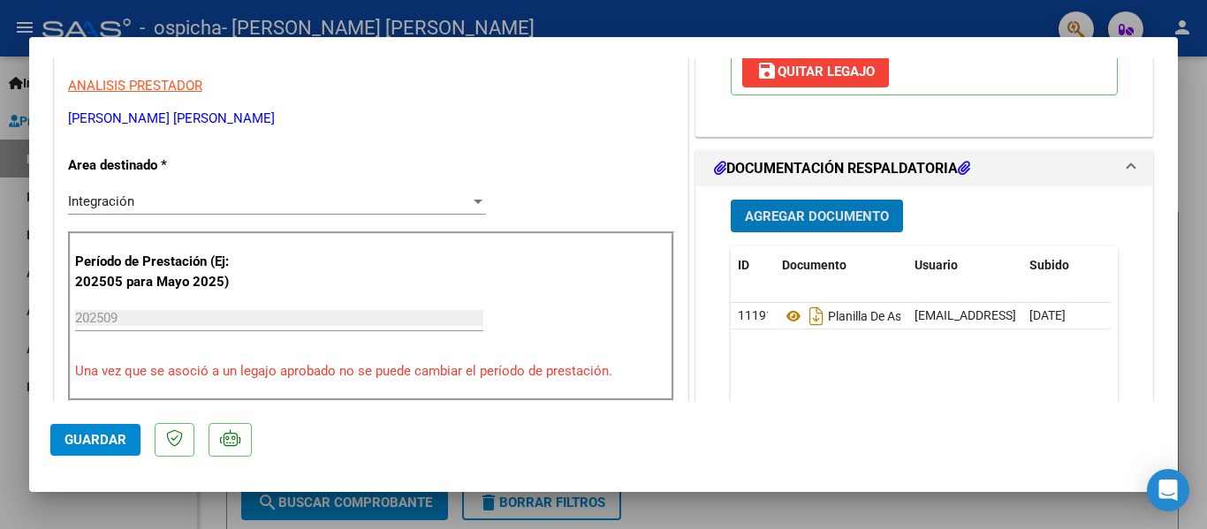
click at [837, 205] on button "Agregar Documento" at bounding box center [817, 216] width 172 height 33
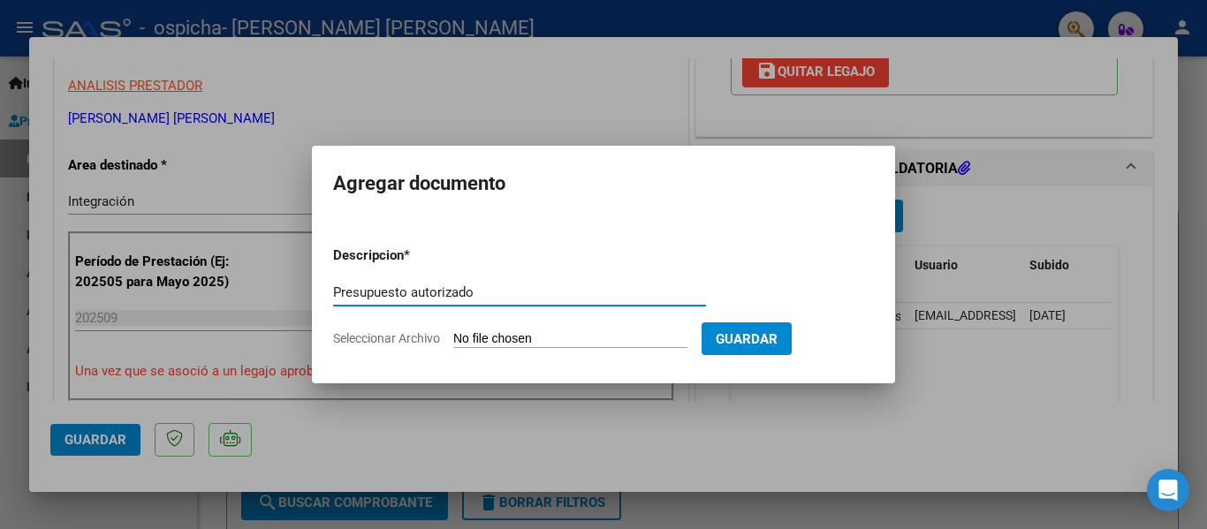
type input "Presupuesto autorizado"
click at [538, 334] on input "Seleccionar Archivo" at bounding box center [570, 339] width 234 height 17
type input "C:\fakepath\Autorizacion Lira [PERSON_NAME][GEOGRAPHIC_DATA]pdf"
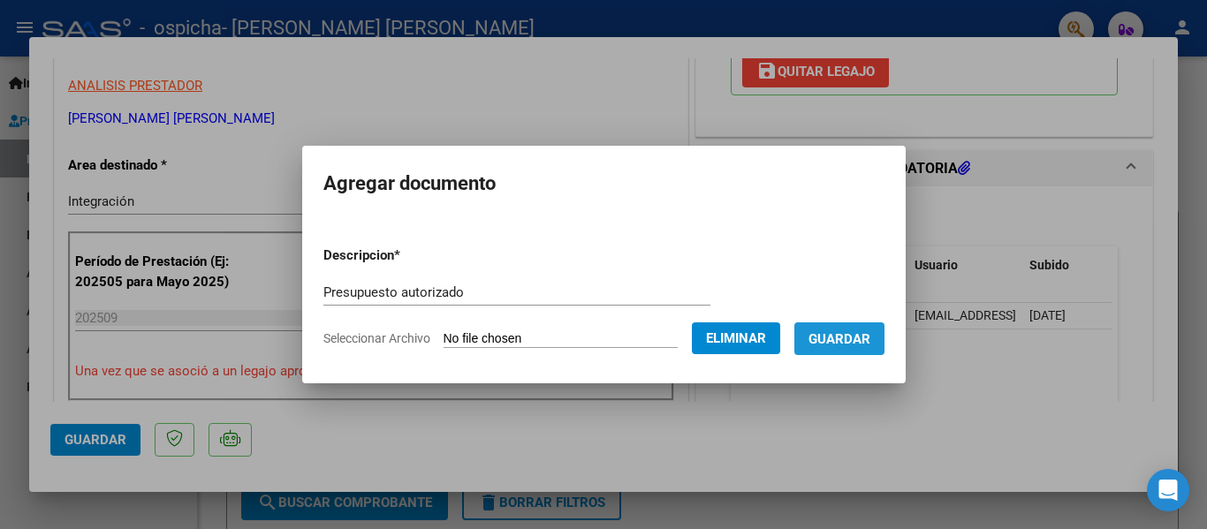
click at [867, 331] on span "Guardar" at bounding box center [839, 339] width 62 height 16
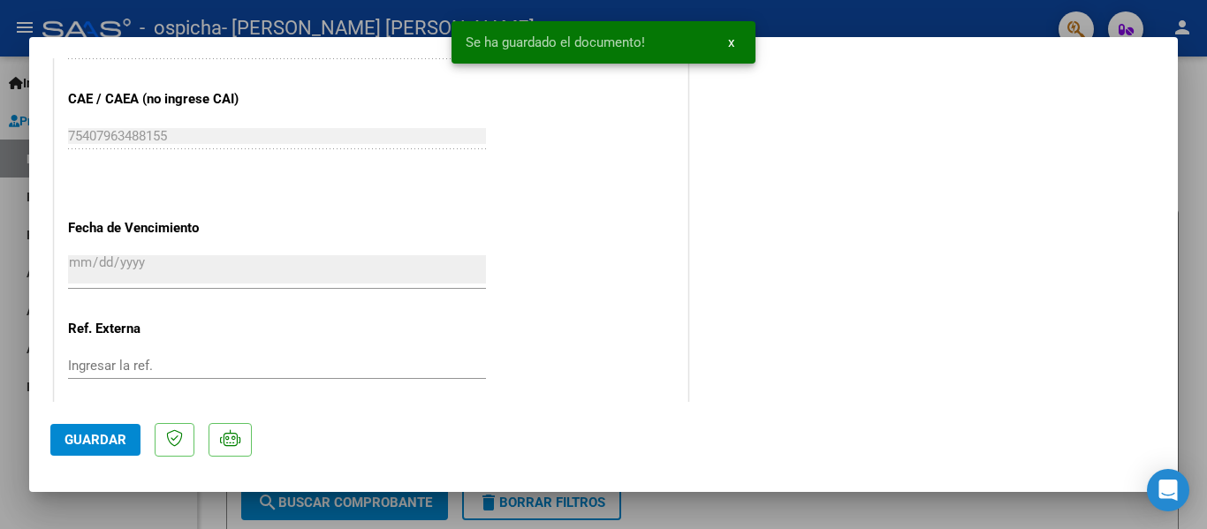
scroll to position [1238, 0]
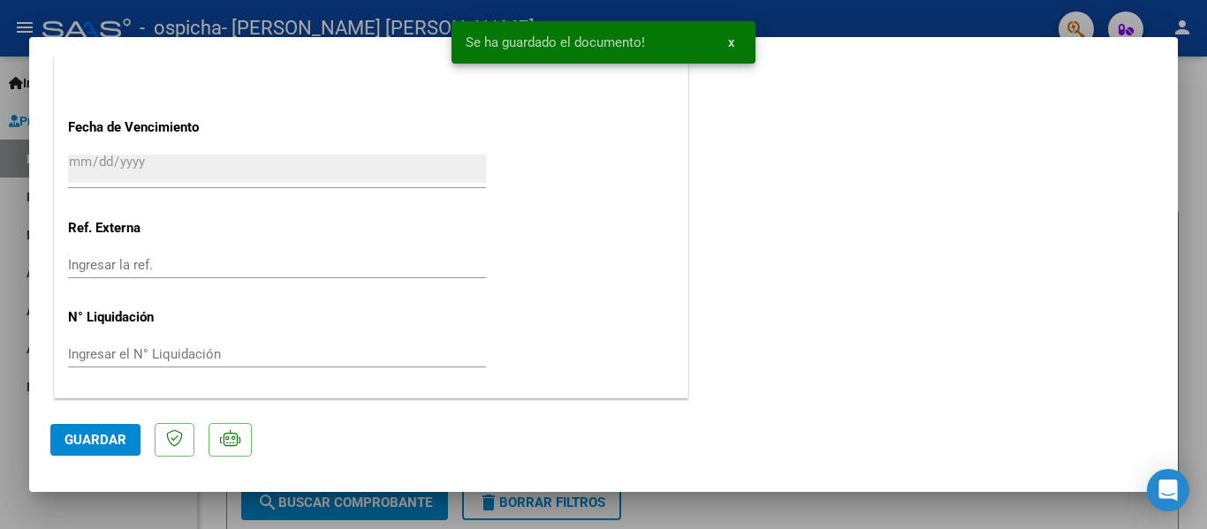
click at [129, 445] on button "Guardar" at bounding box center [95, 440] width 90 height 32
click at [0, 340] on div at bounding box center [603, 264] width 1207 height 529
type input "$ 0,00"
